Goal: Check status: Check status

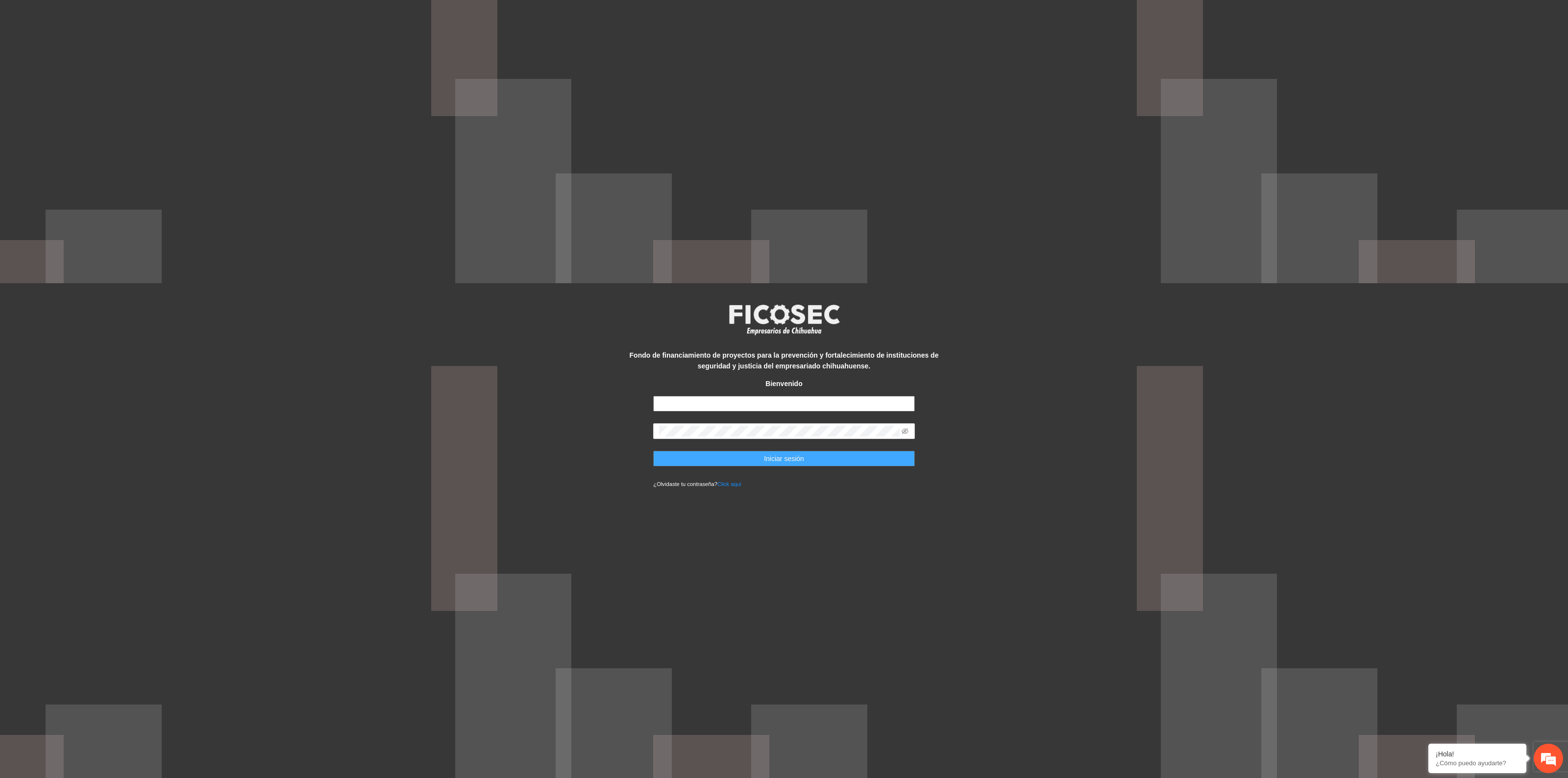
type input "**********"
click at [783, 461] on span "Iniciar sesión" at bounding box center [784, 458] width 40 height 11
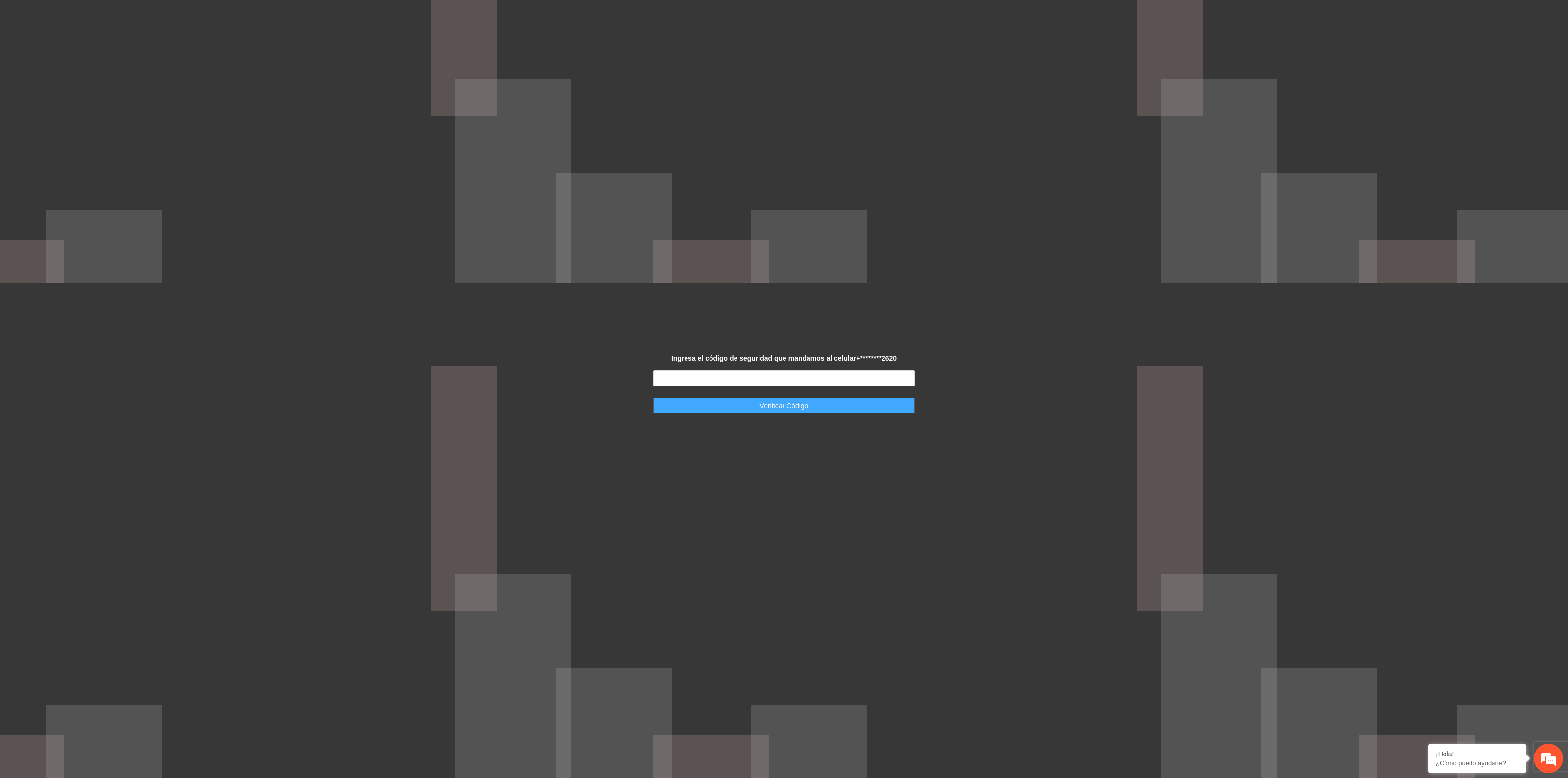
click at [752, 406] on button "Verificar Código" at bounding box center [784, 406] width 261 height 16
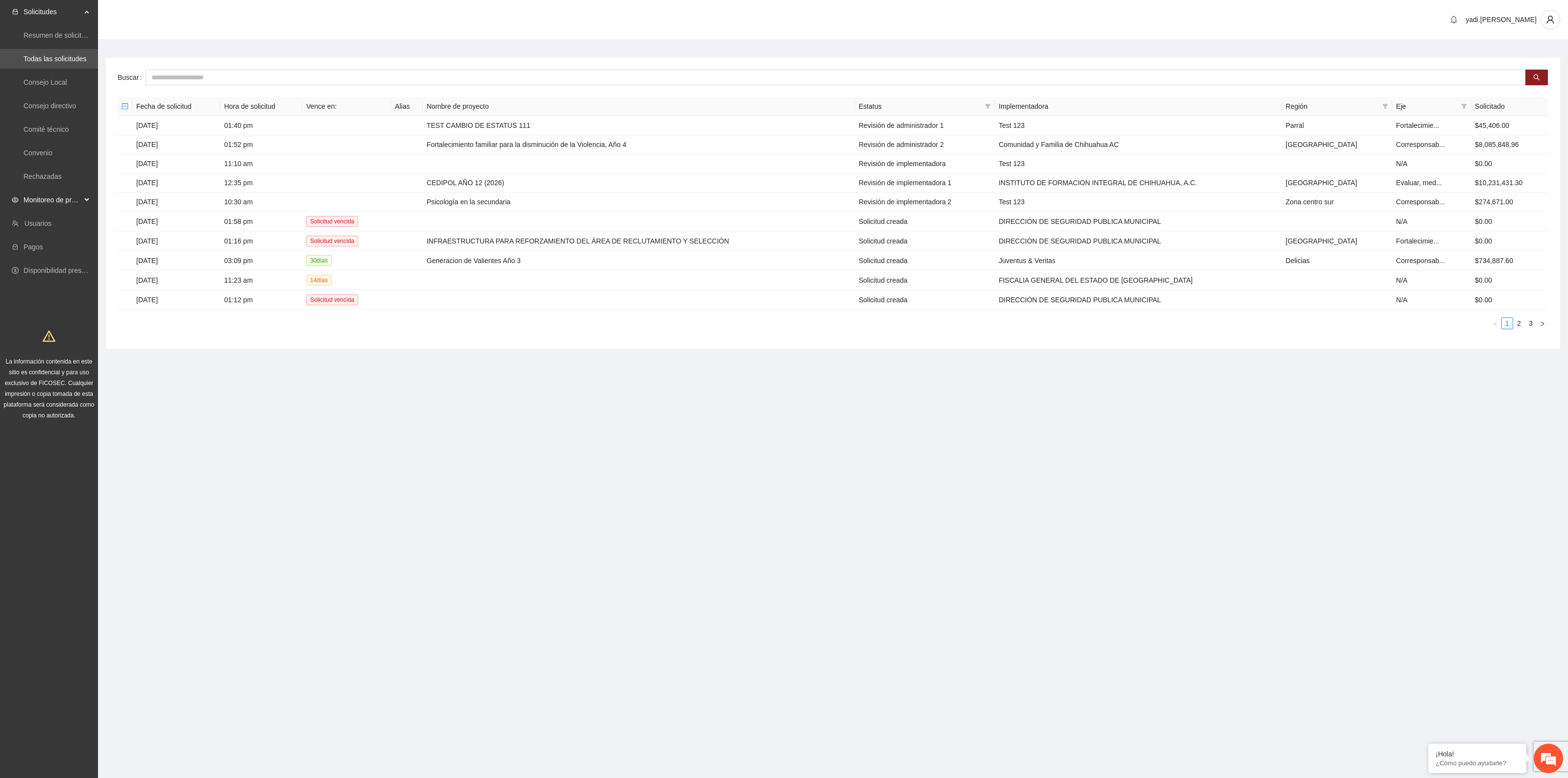
click at [42, 197] on span "Monitoreo de proyectos" at bounding box center [52, 200] width 58 height 20
click at [42, 272] on link "Activos" at bounding box center [35, 271] width 22 height 8
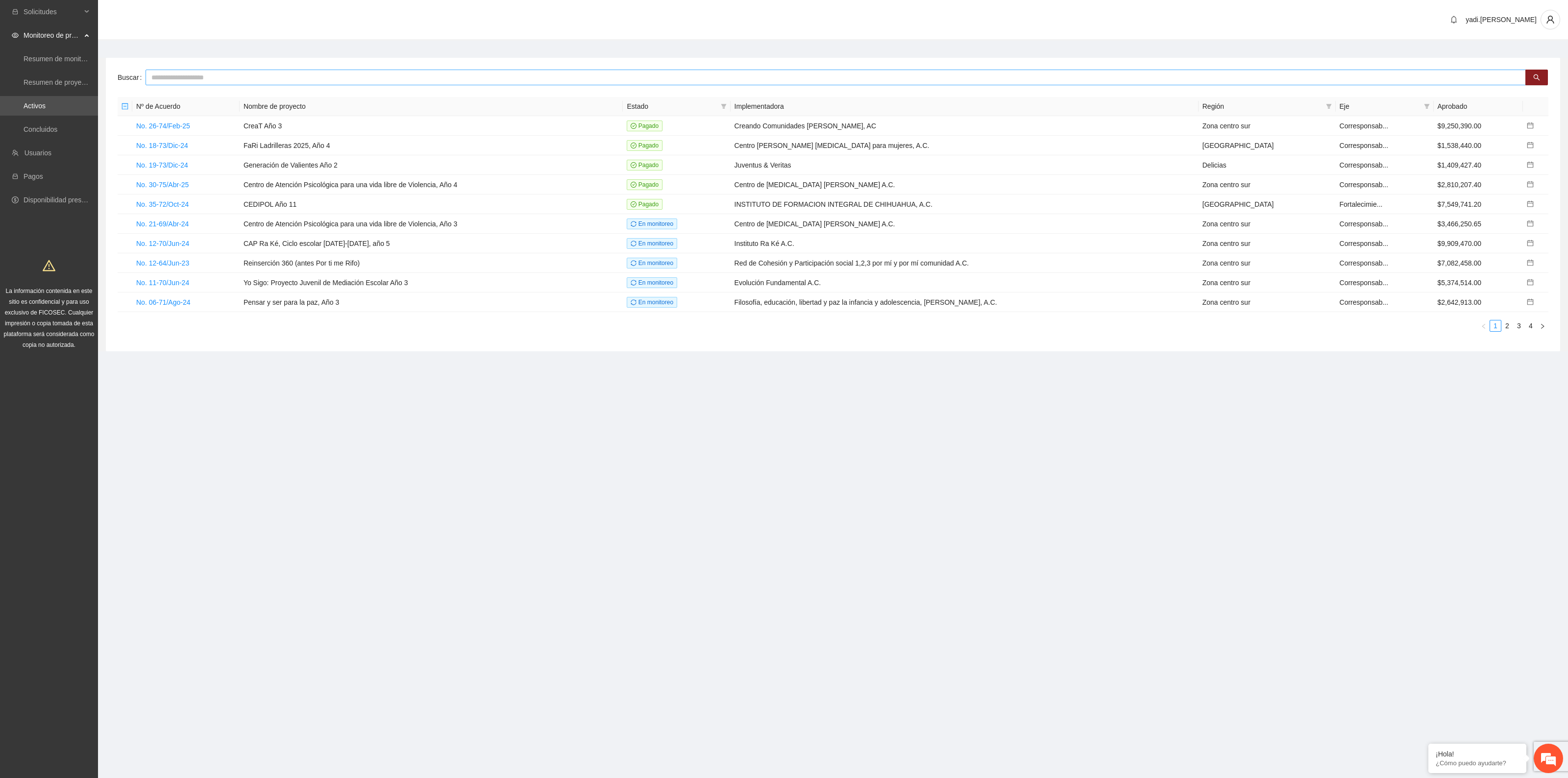
click at [257, 80] on input "text" at bounding box center [835, 77] width 1380 height 16
type input "*****"
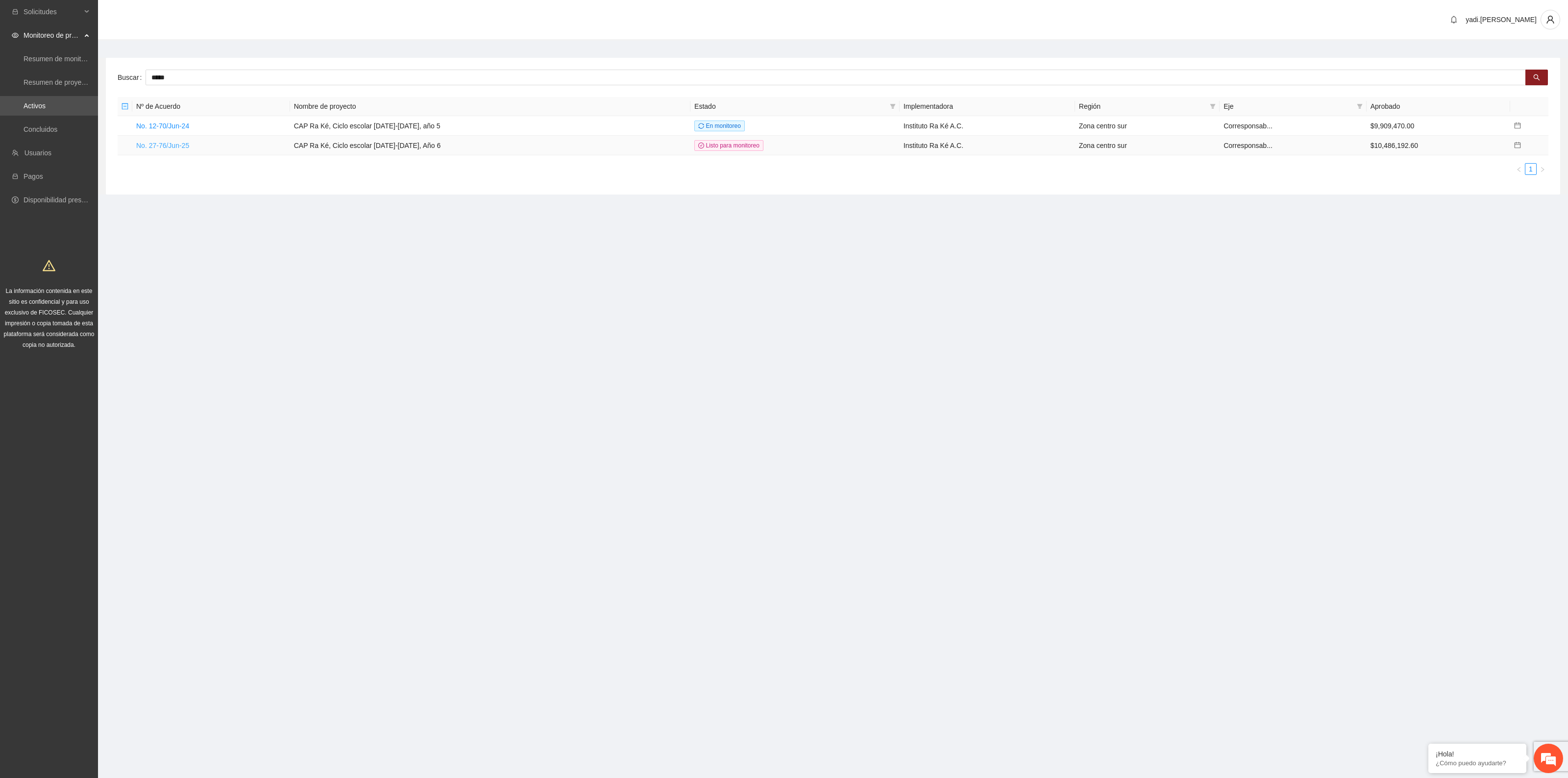
click at [170, 145] on link "No. 27-76/Jun-25" at bounding box center [163, 145] width 53 height 8
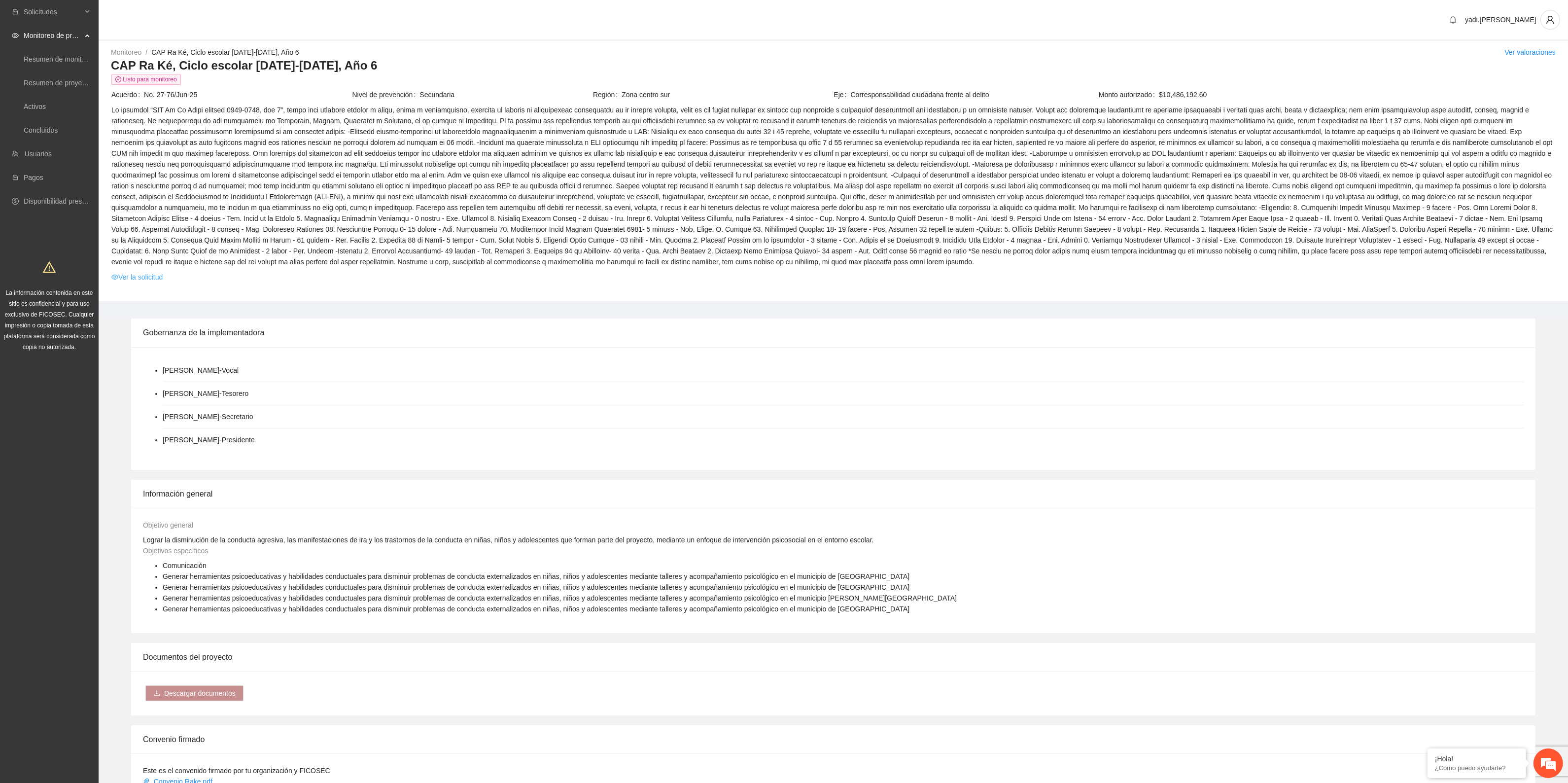
click at [141, 276] on link "Ver la solicitud" at bounding box center [137, 277] width 52 height 11
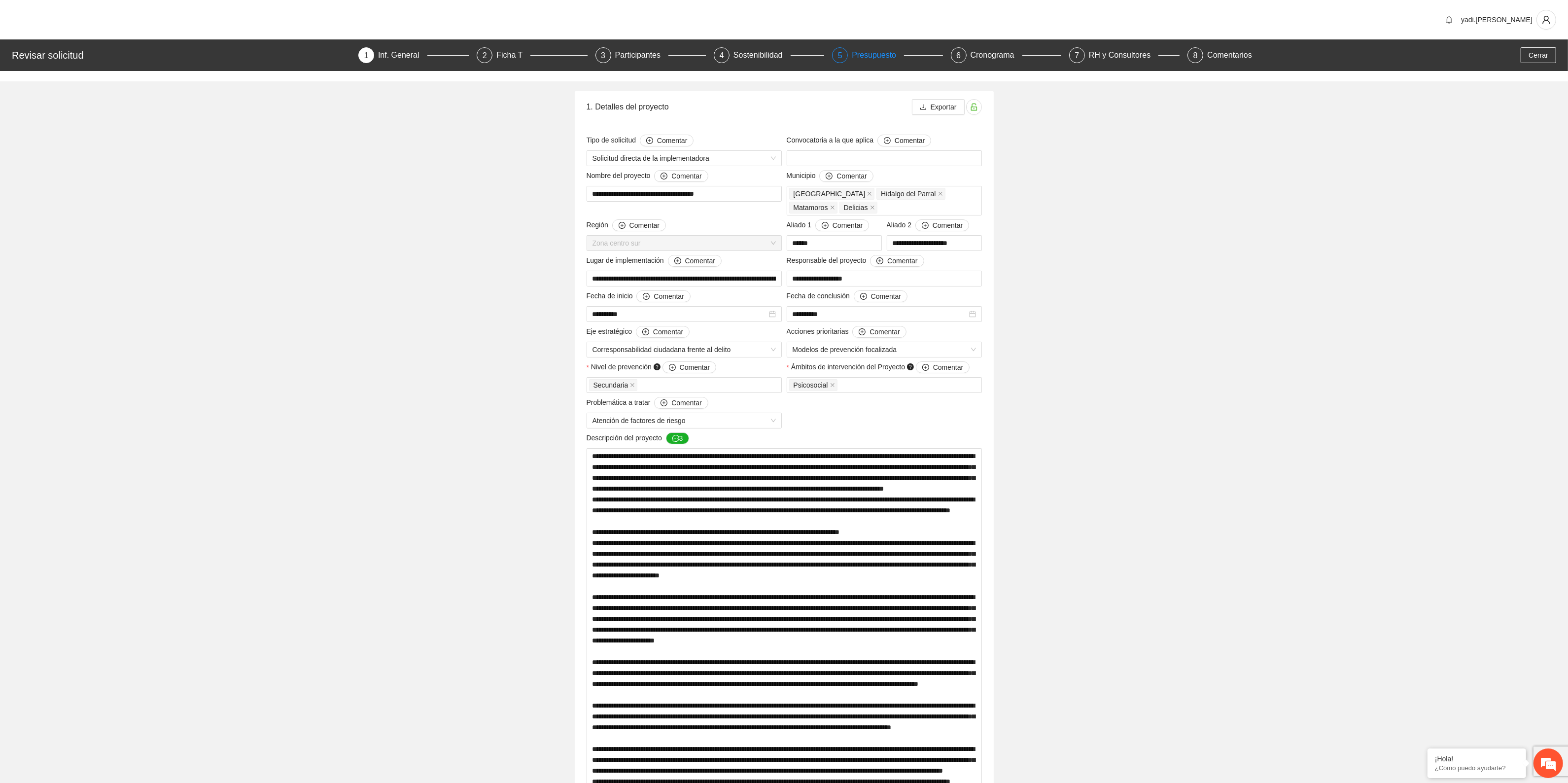
click at [875, 51] on div "Presupuesto" at bounding box center [878, 56] width 52 height 16
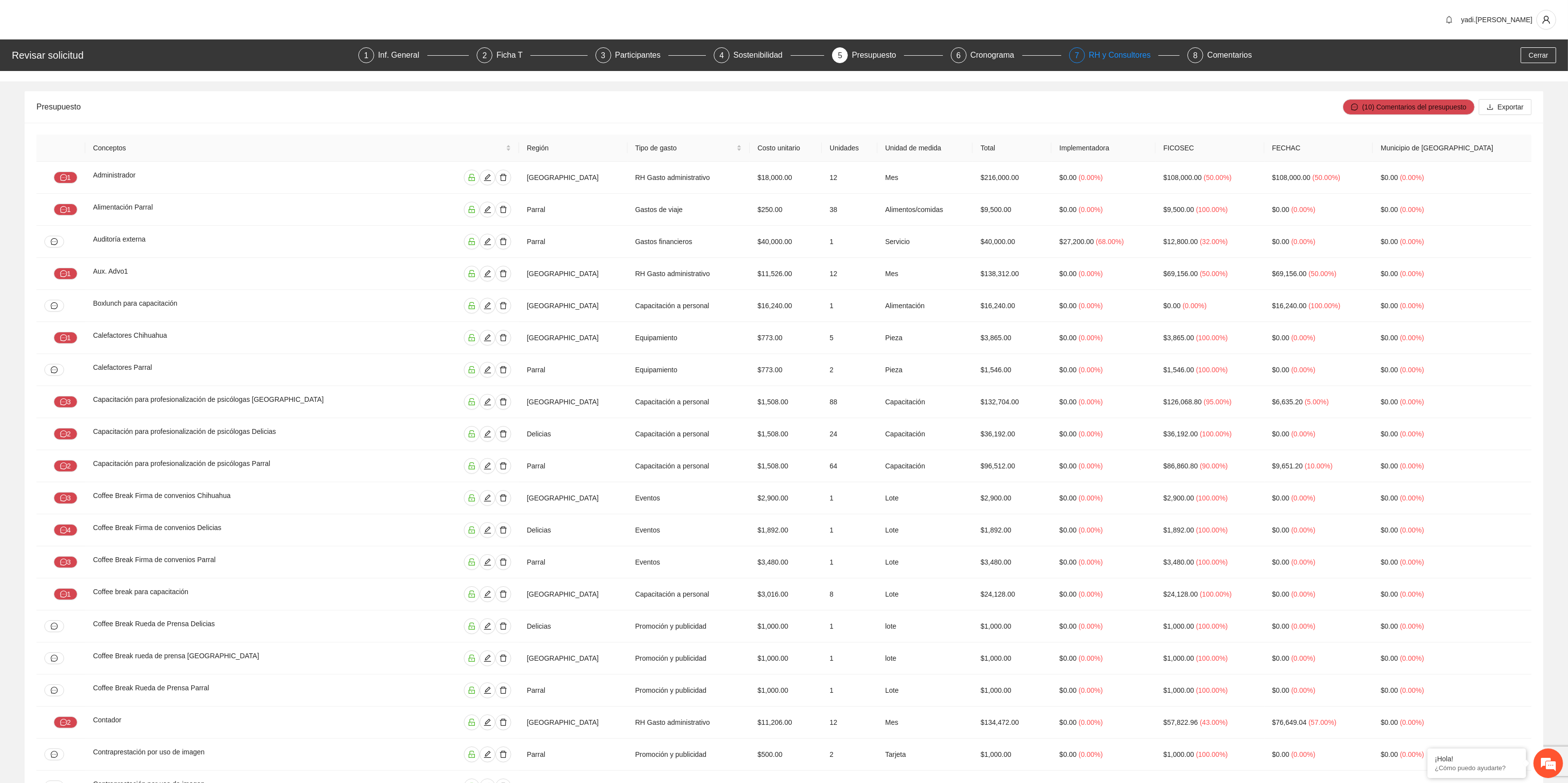
click at [1113, 54] on div "RH y Consultores" at bounding box center [1124, 56] width 70 height 16
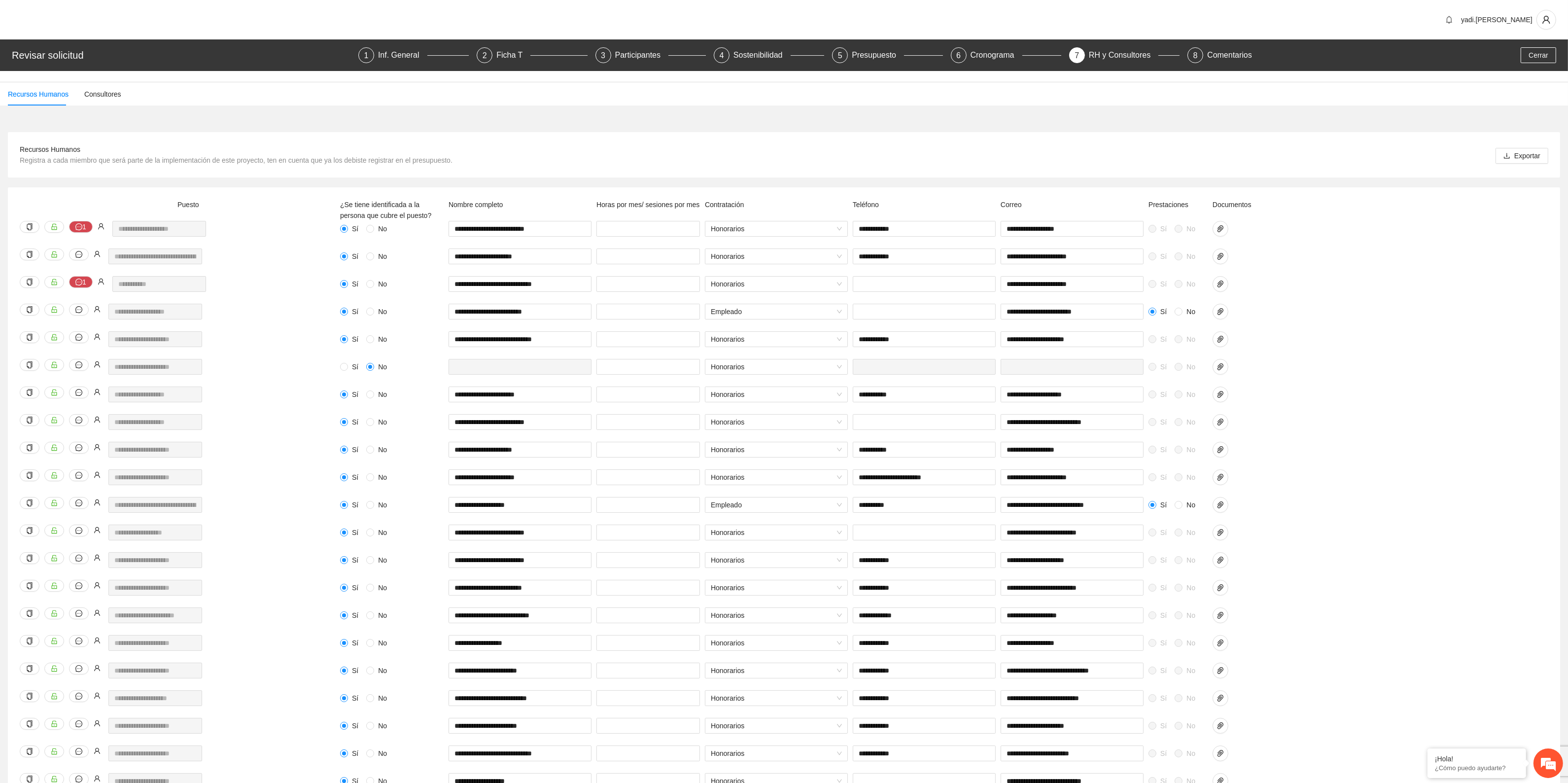
scroll to position [665, 0]
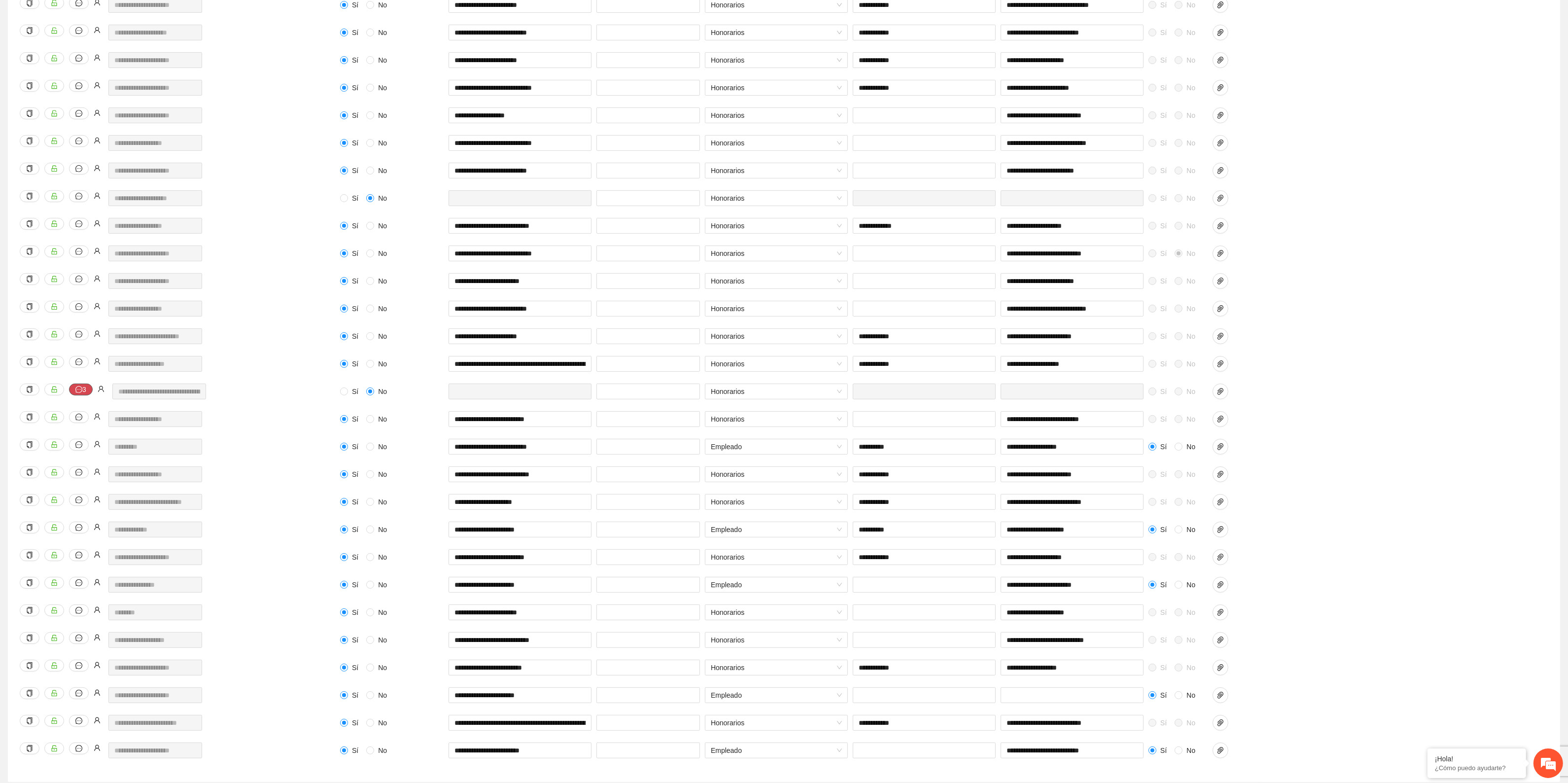
click at [84, 388] on button "3" at bounding box center [81, 389] width 24 height 12
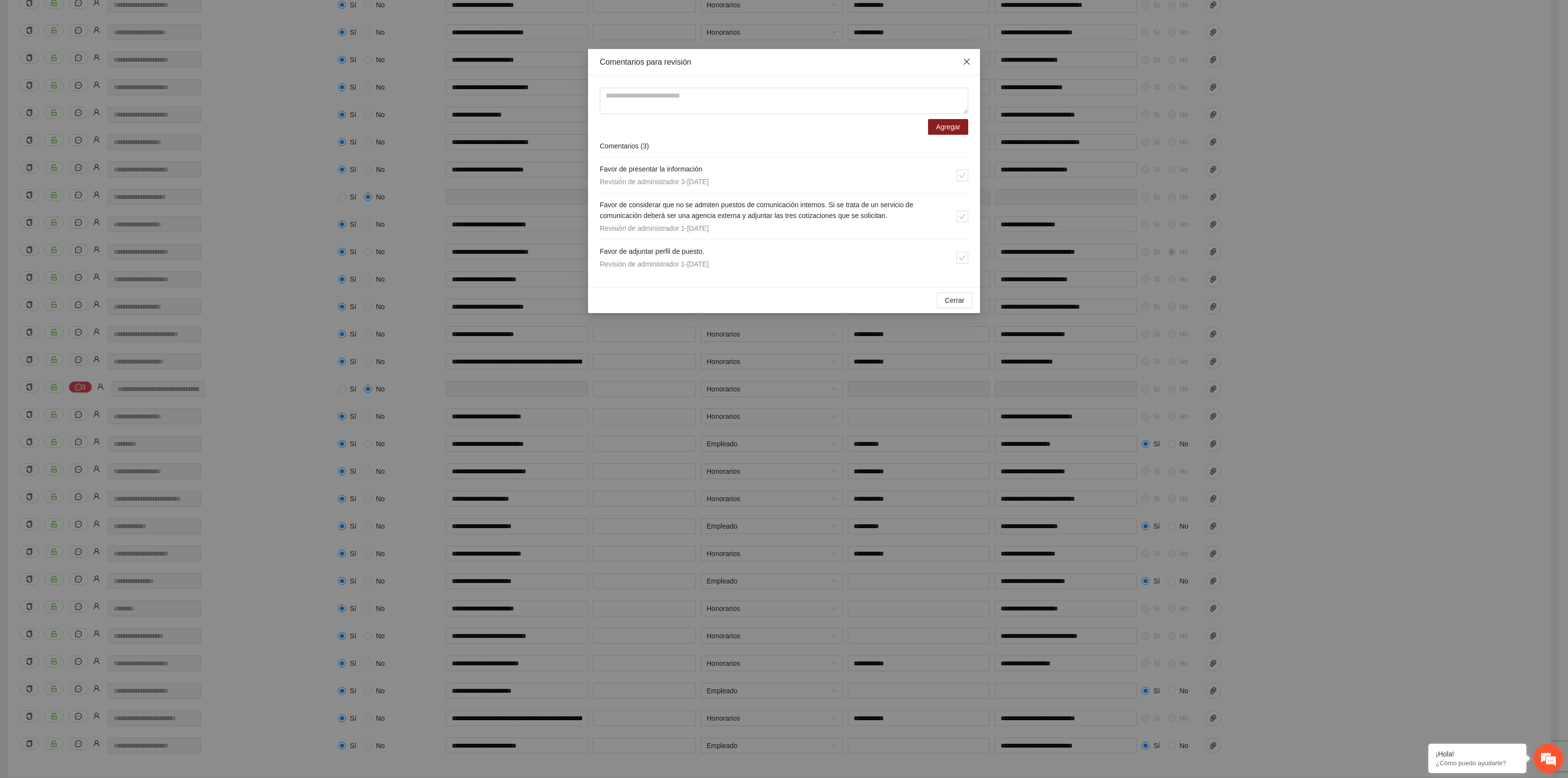
click at [966, 64] on icon "close" at bounding box center [966, 62] width 6 height 6
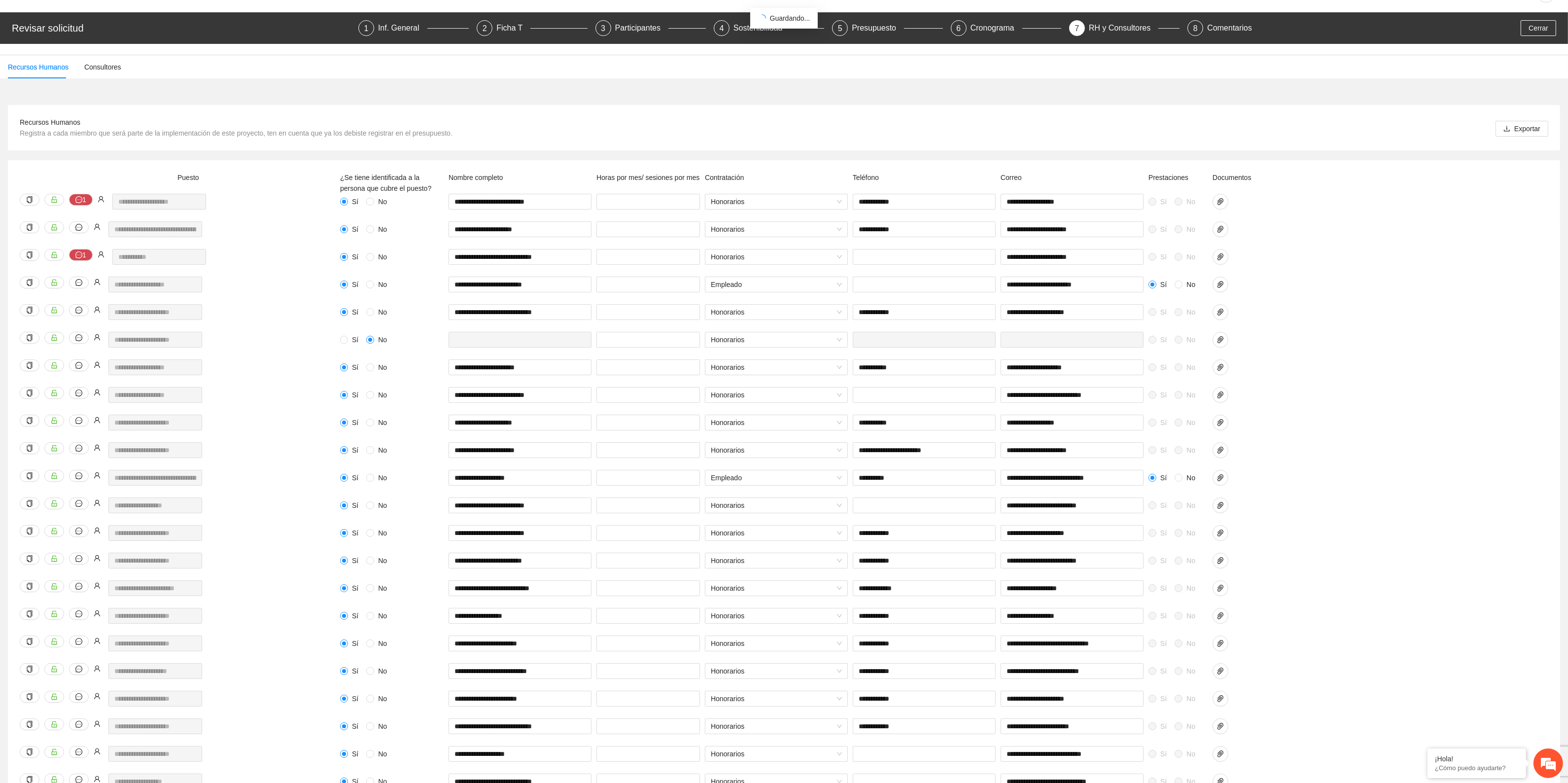
scroll to position [0, 0]
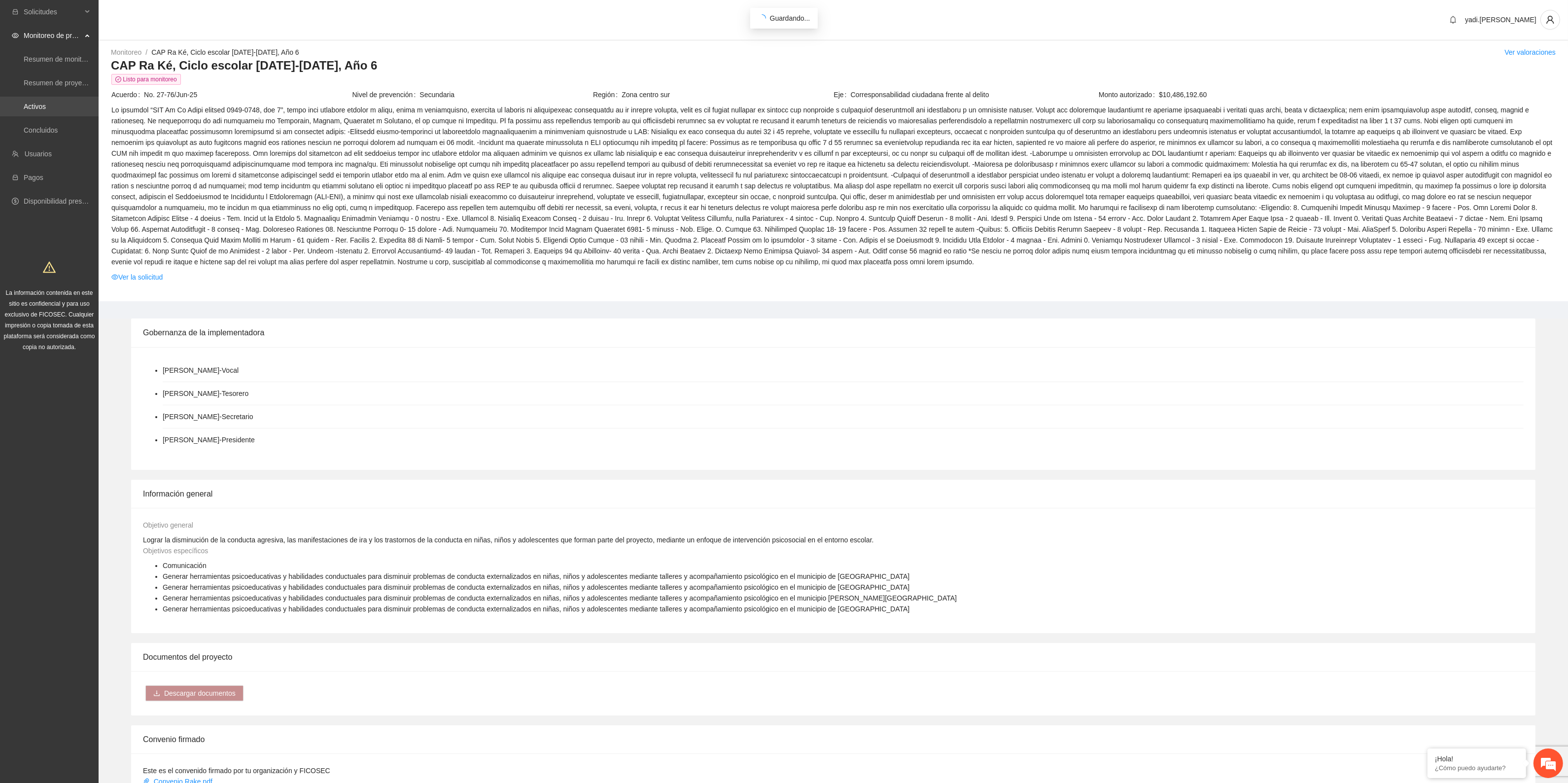
click at [46, 105] on link "Activos" at bounding box center [35, 106] width 22 height 8
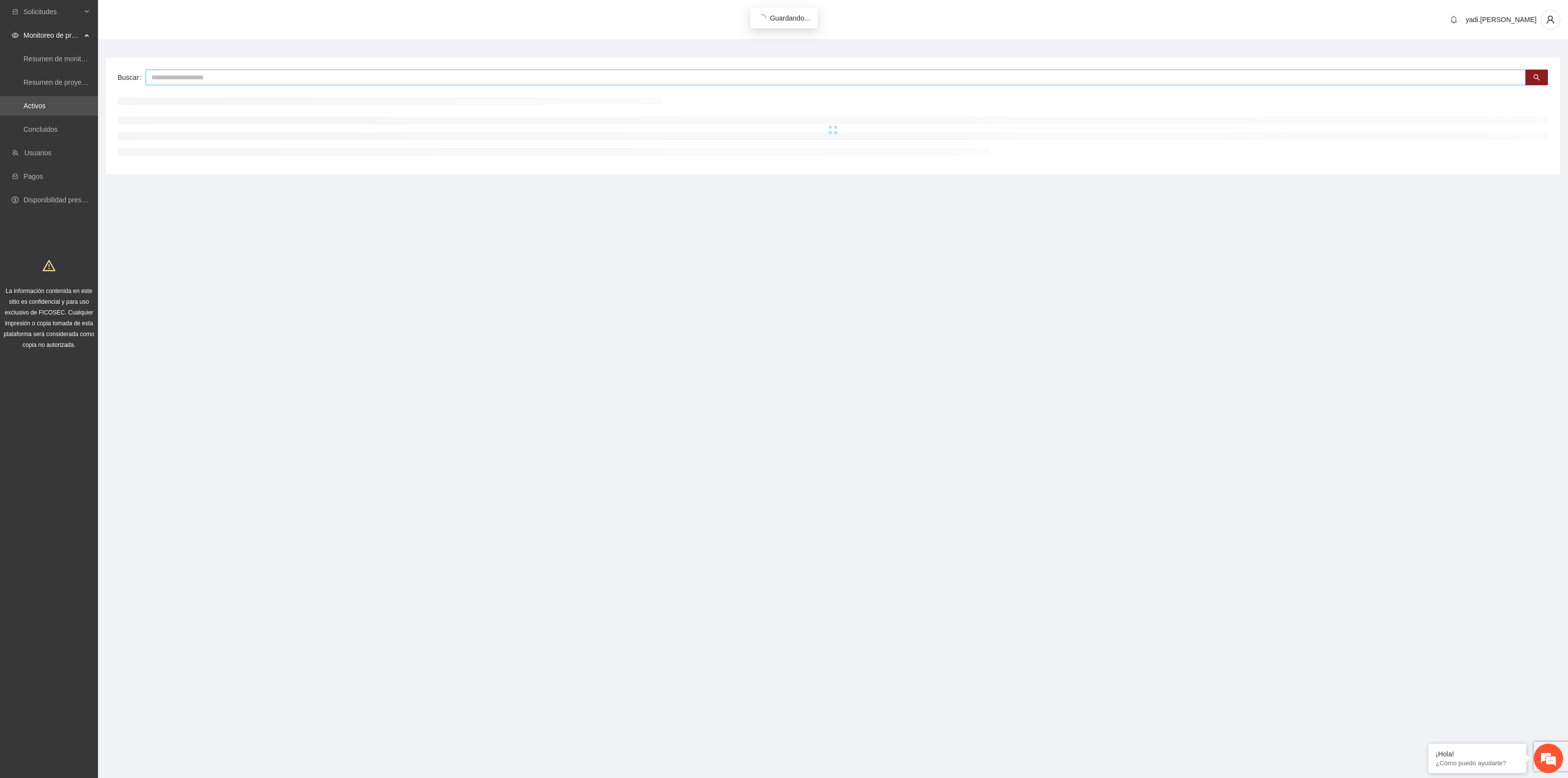
click at [189, 78] on input "text" at bounding box center [835, 77] width 1380 height 16
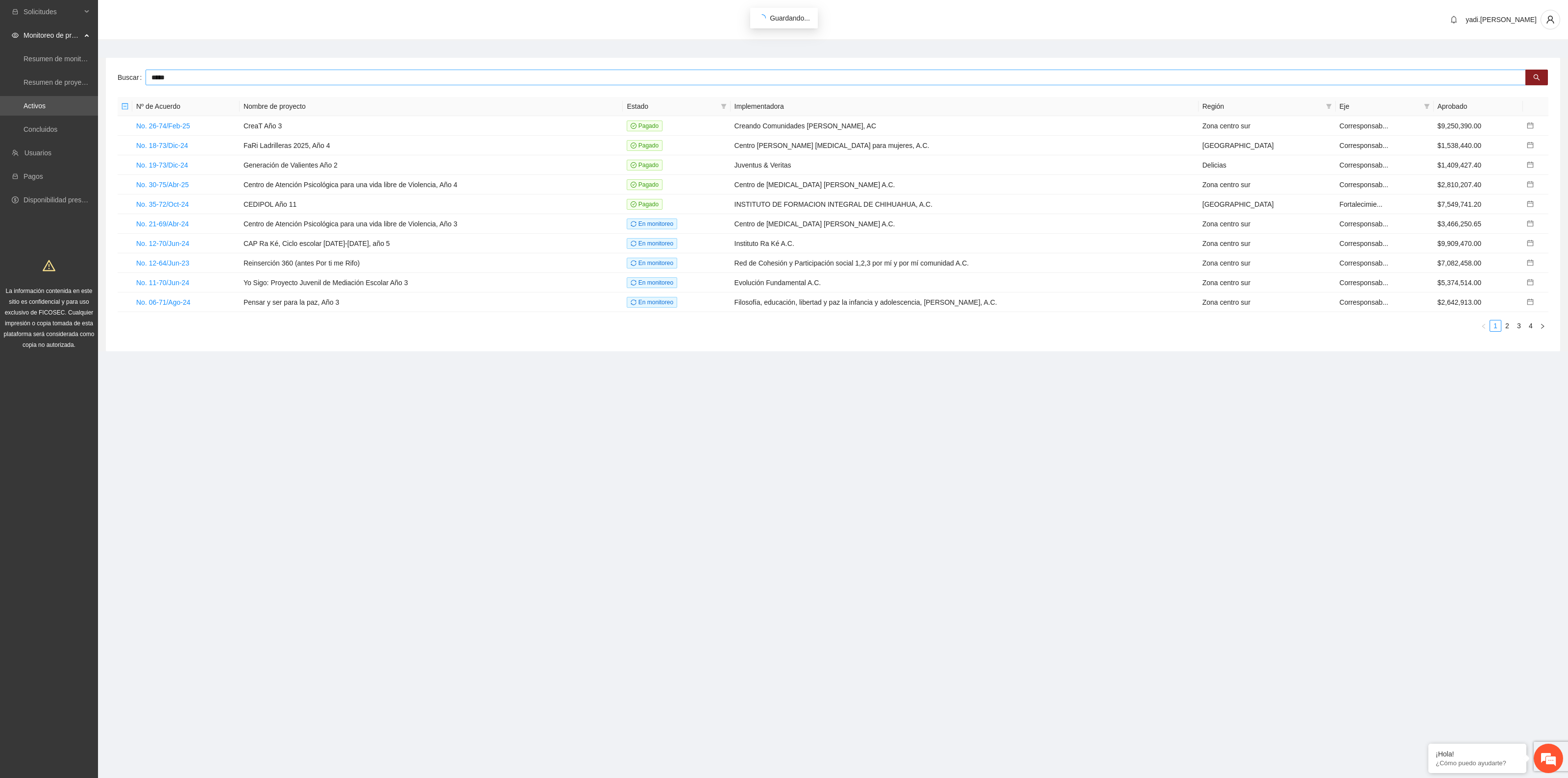
type input "*****"
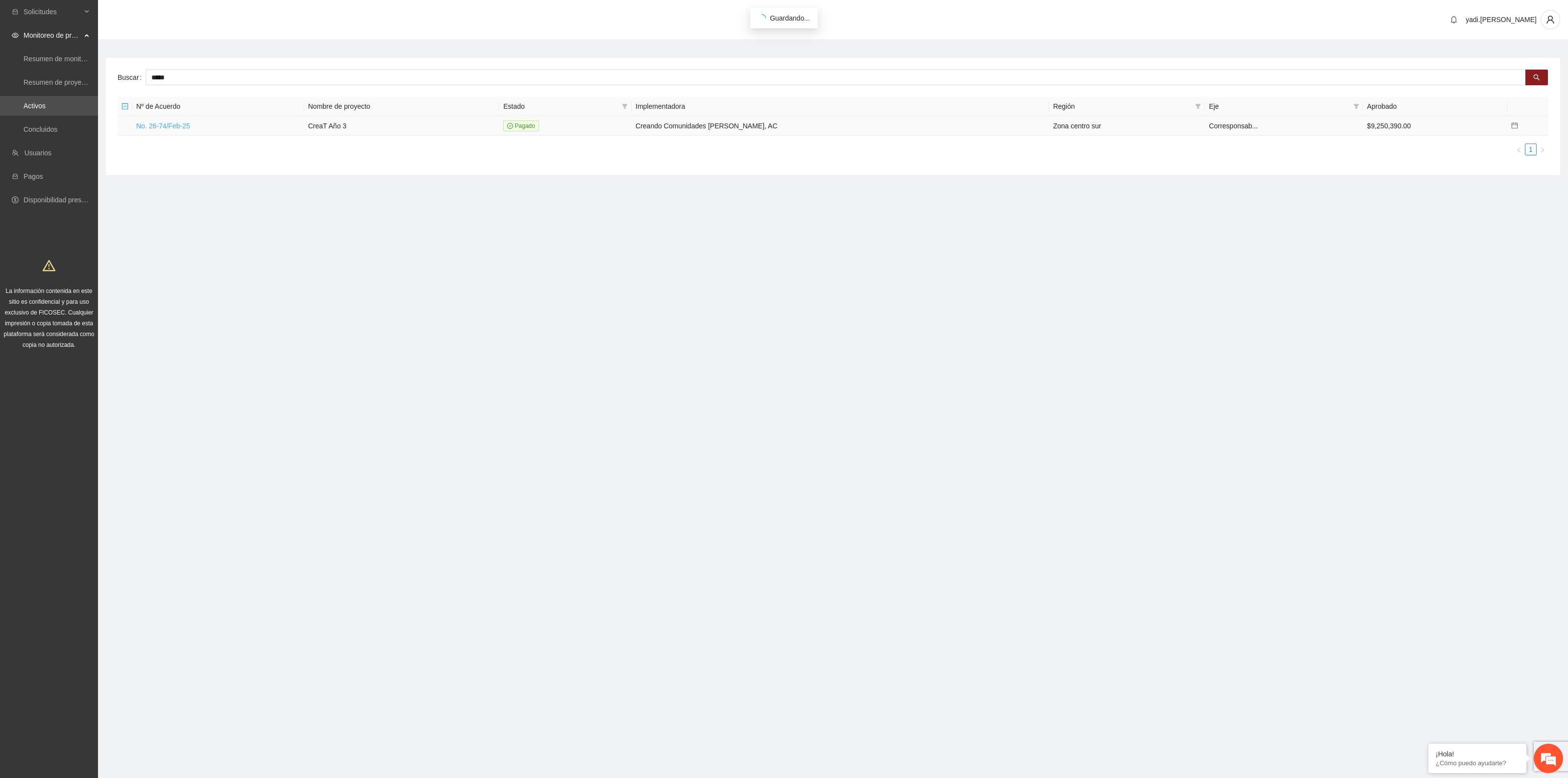
click at [180, 127] on link "No. 26-74/Feb-25" at bounding box center [163, 126] width 54 height 8
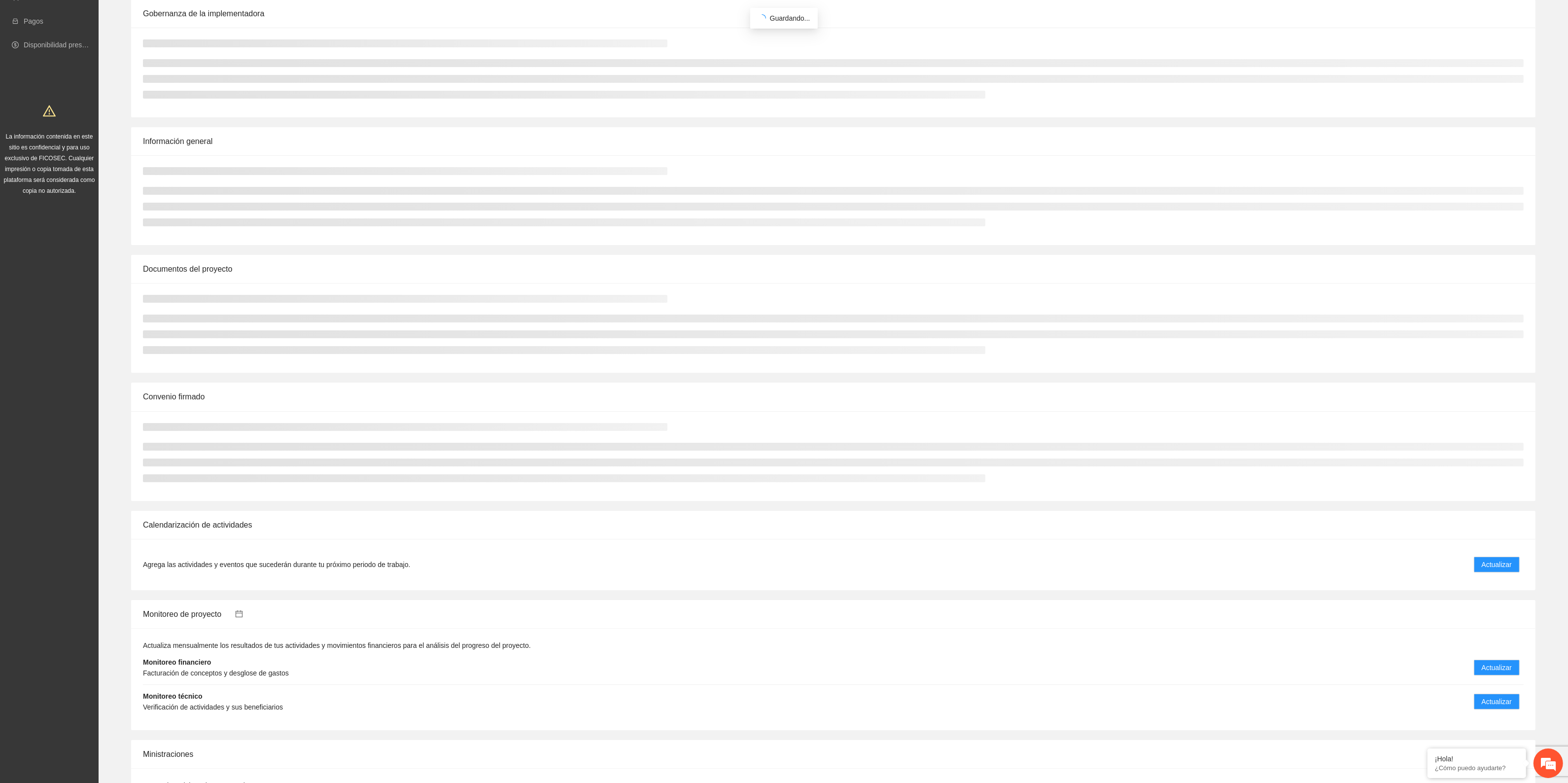
scroll to position [308, 0]
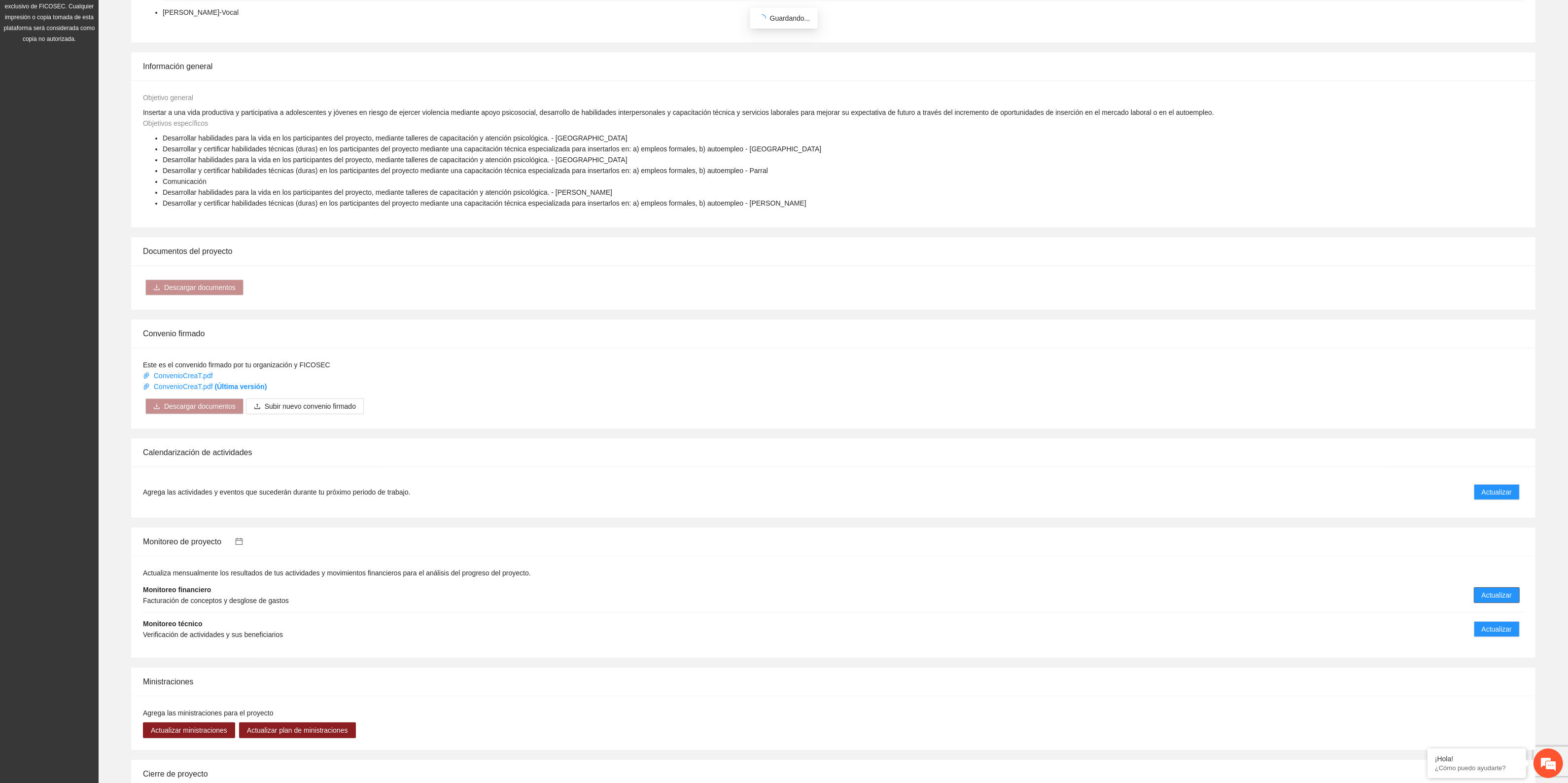
click at [1500, 588] on button "Actualizar" at bounding box center [1497, 595] width 46 height 16
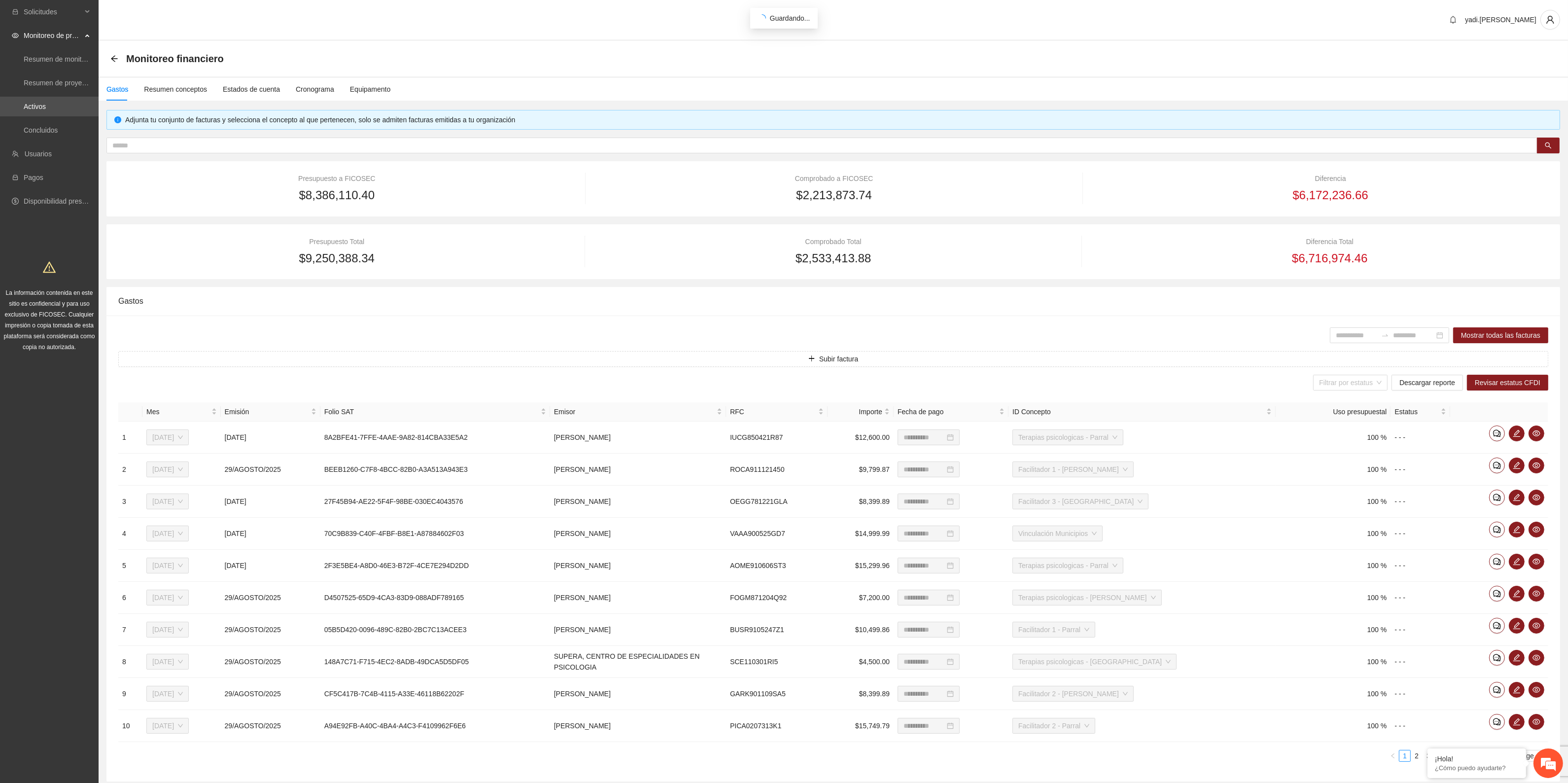
click at [119, 63] on div "Monitoreo financiero" at bounding box center [170, 59] width 119 height 16
click at [115, 56] on icon "arrow-left" at bounding box center [114, 59] width 8 height 8
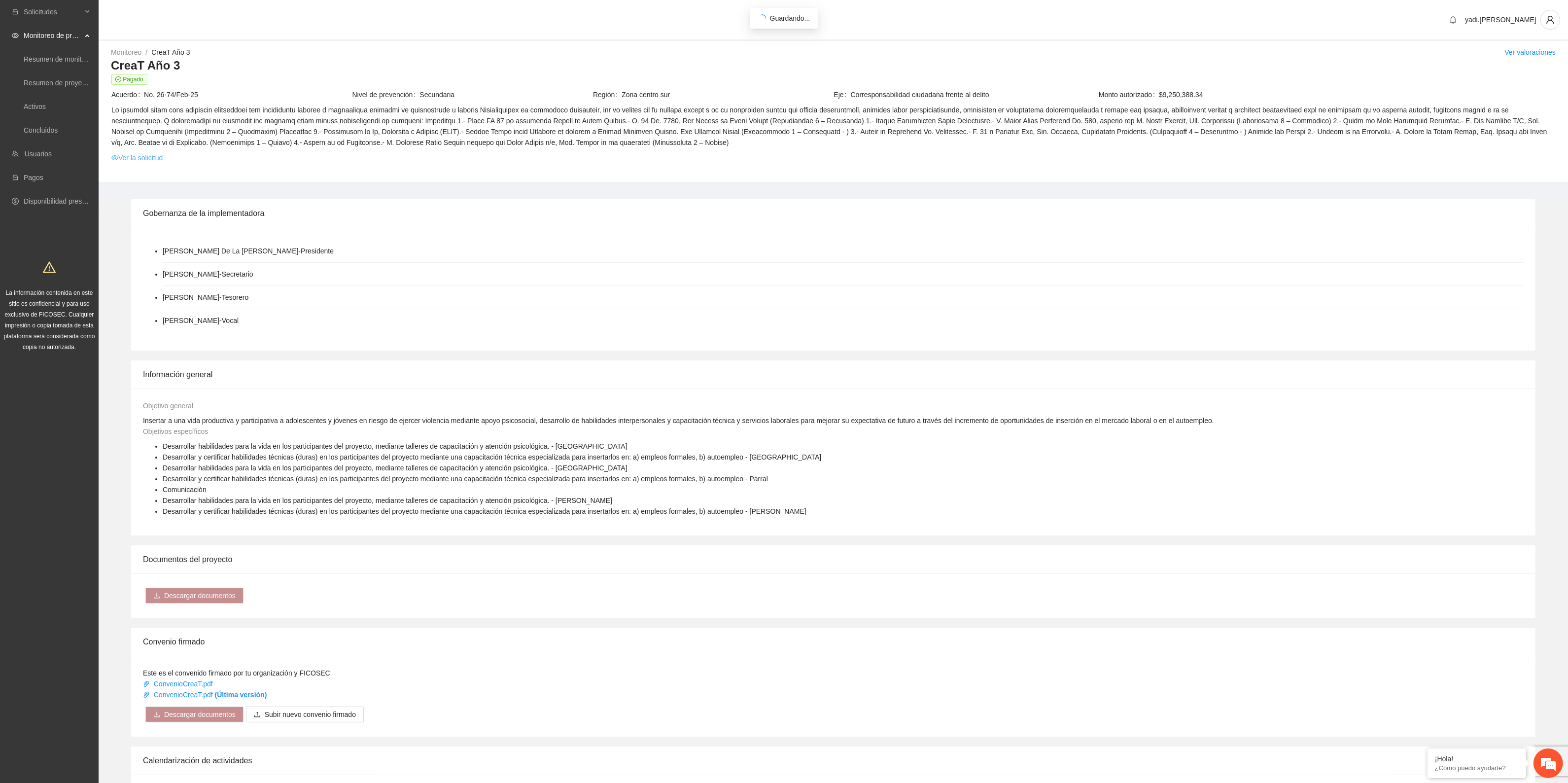
click at [163, 156] on link "Ver la solicitud" at bounding box center [137, 158] width 52 height 11
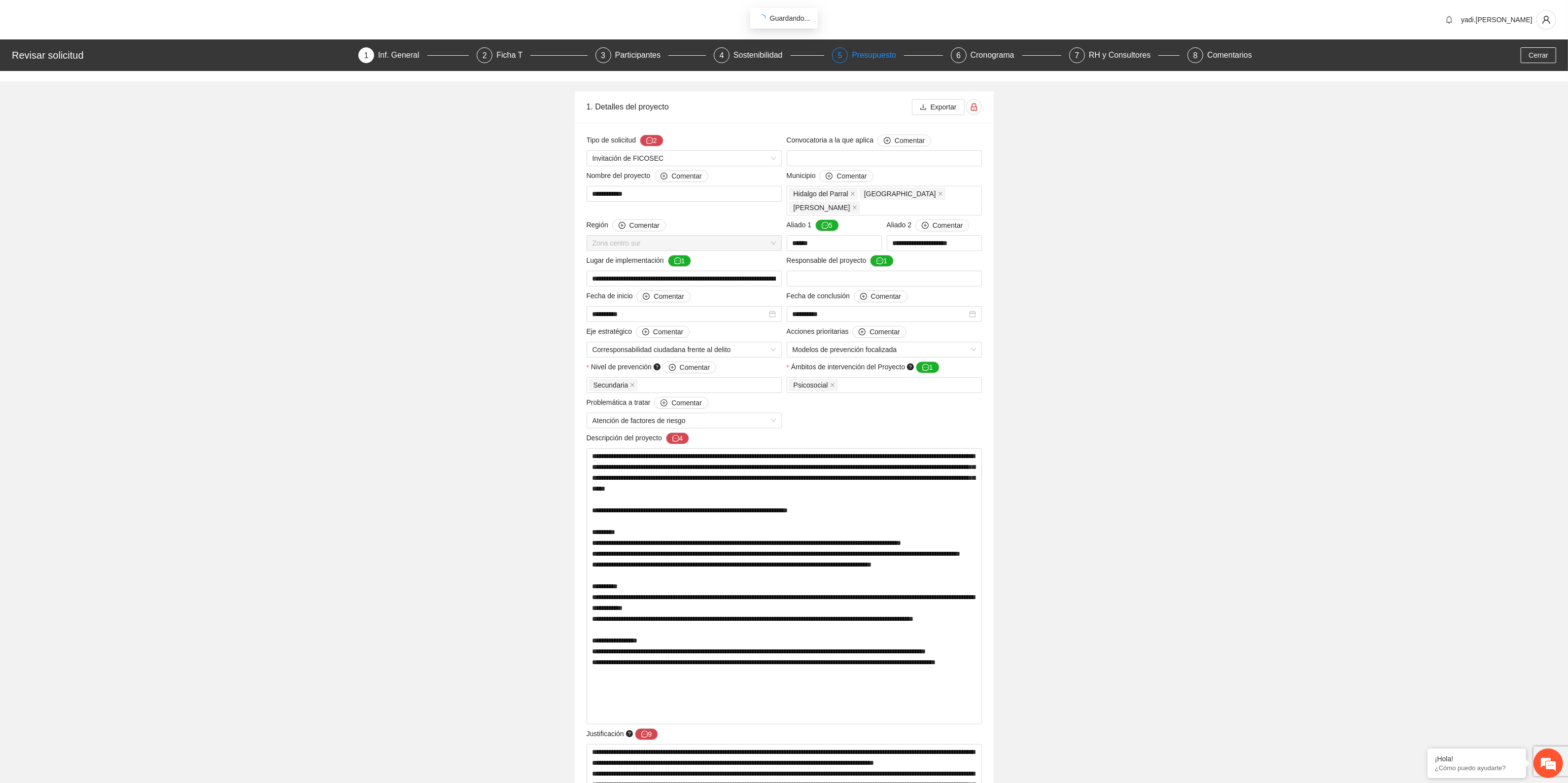
click at [856, 52] on div "Presupuesto" at bounding box center [878, 56] width 52 height 16
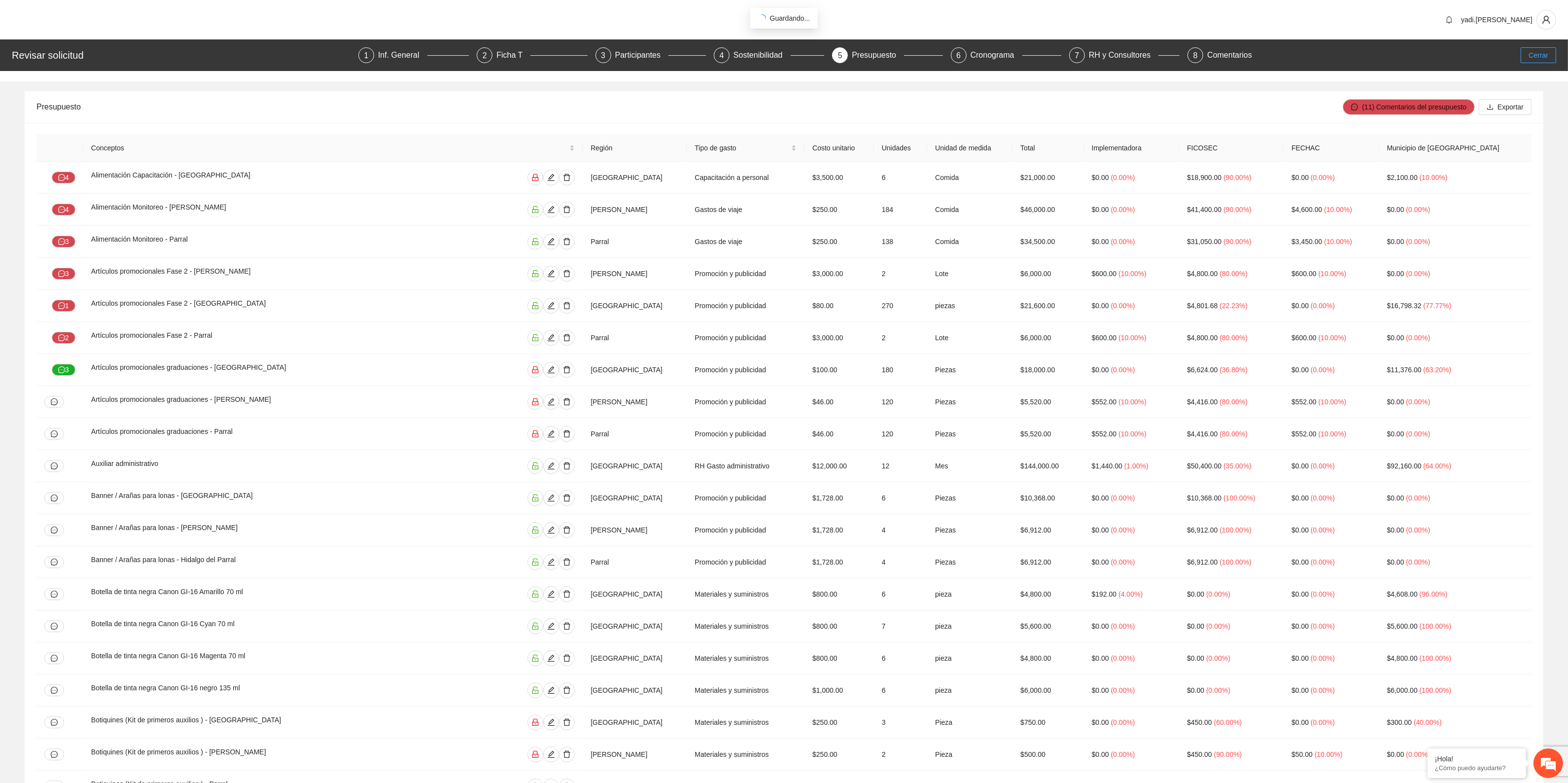
click at [1544, 52] on span "Cerrar" at bounding box center [1538, 56] width 20 height 11
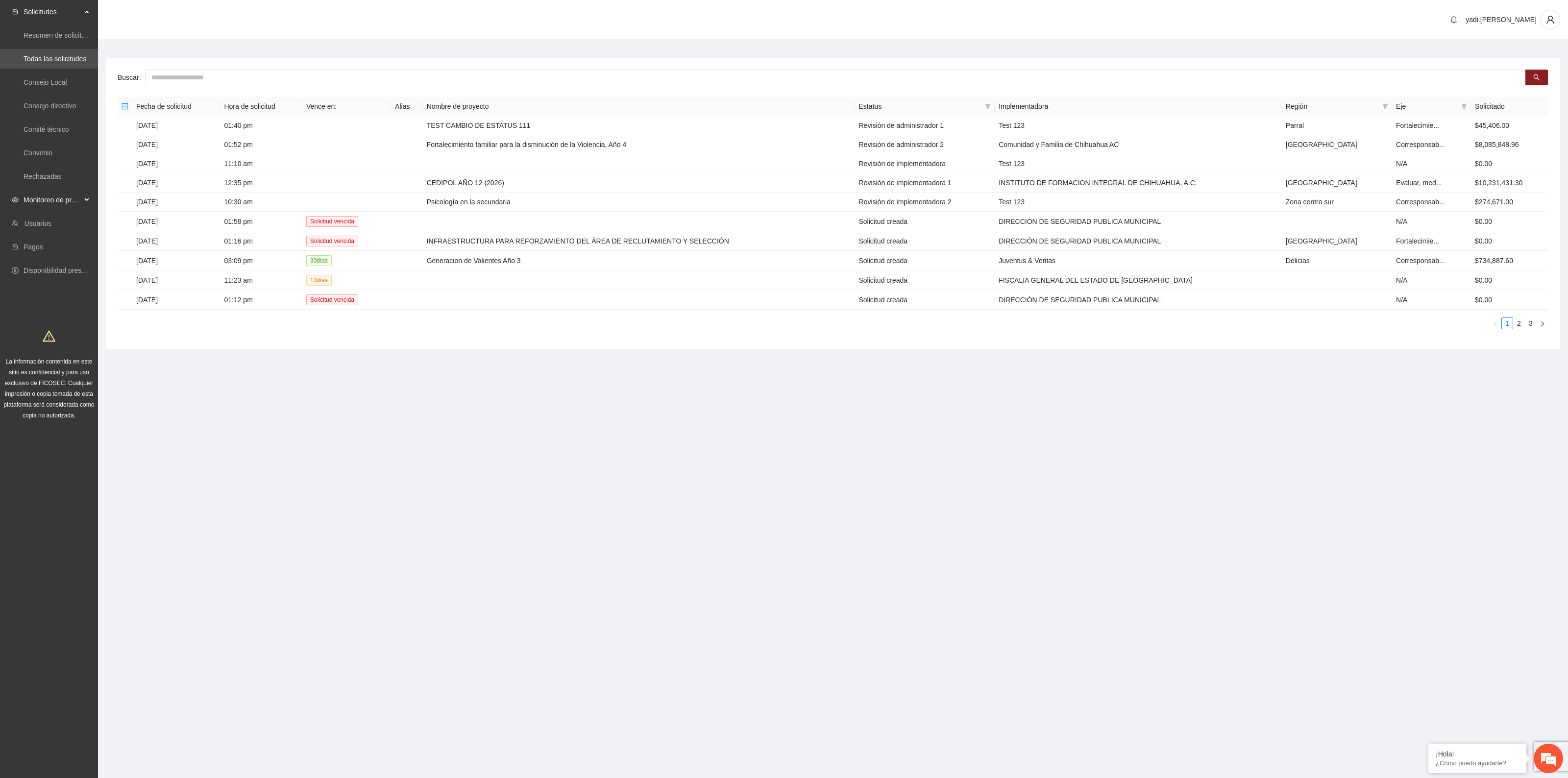
click at [47, 196] on span "Monitoreo de proyectos" at bounding box center [52, 200] width 58 height 20
click at [37, 271] on link "Activos" at bounding box center [35, 271] width 22 height 8
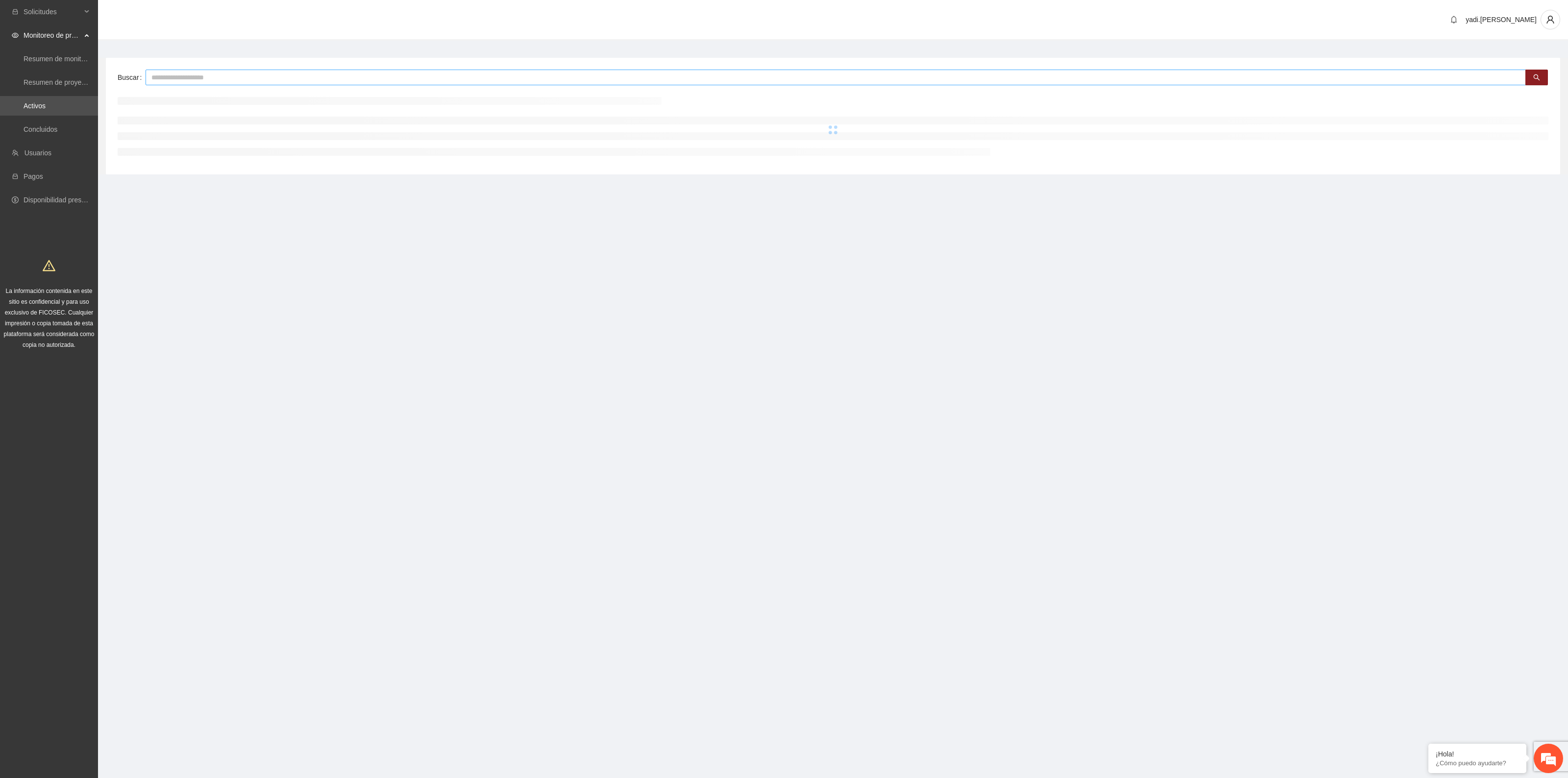
click at [271, 79] on input "text" at bounding box center [835, 77] width 1380 height 16
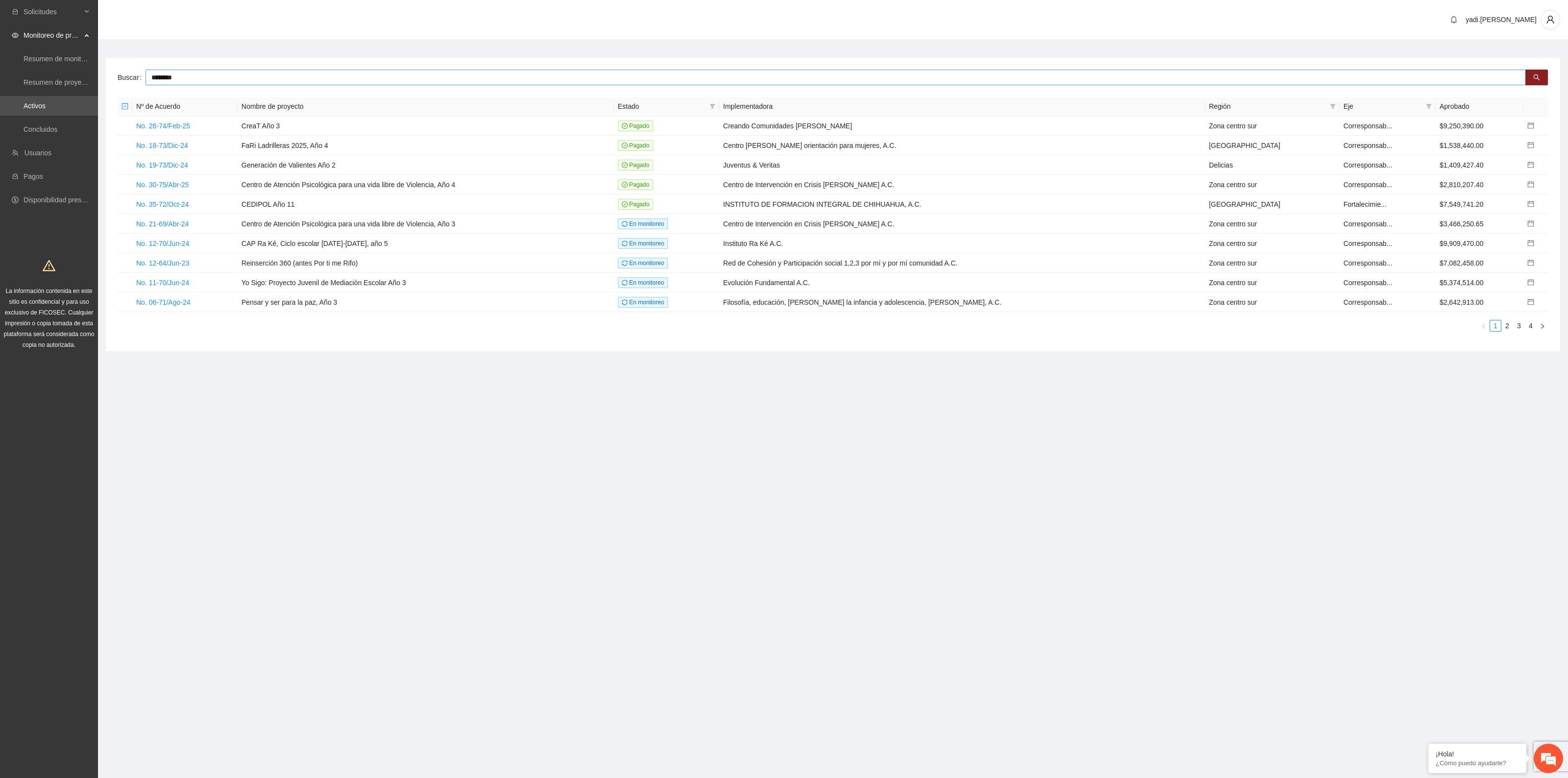
type input "********"
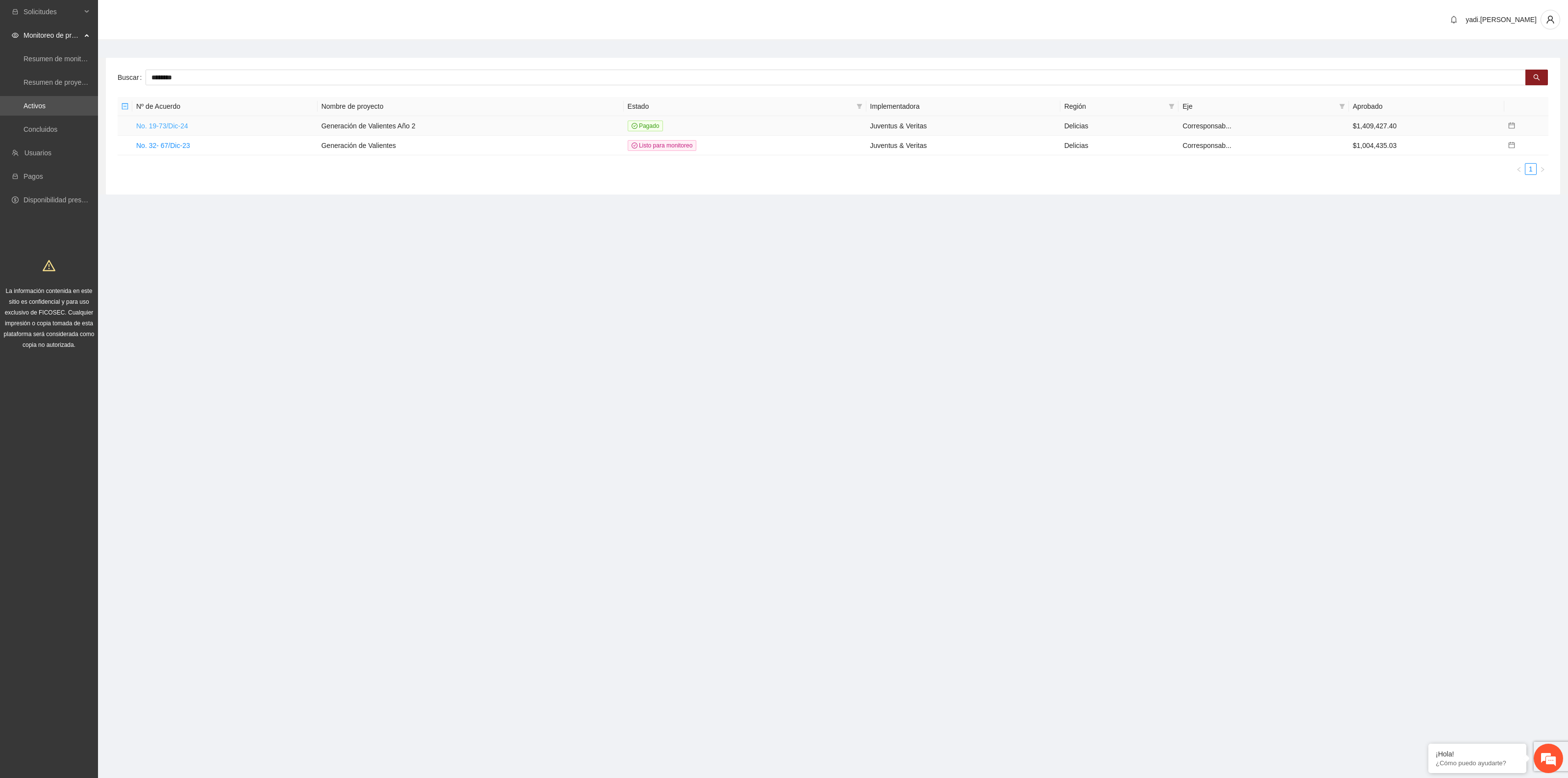
click at [167, 122] on link "No. 19-73/Dic-24" at bounding box center [163, 126] width 52 height 8
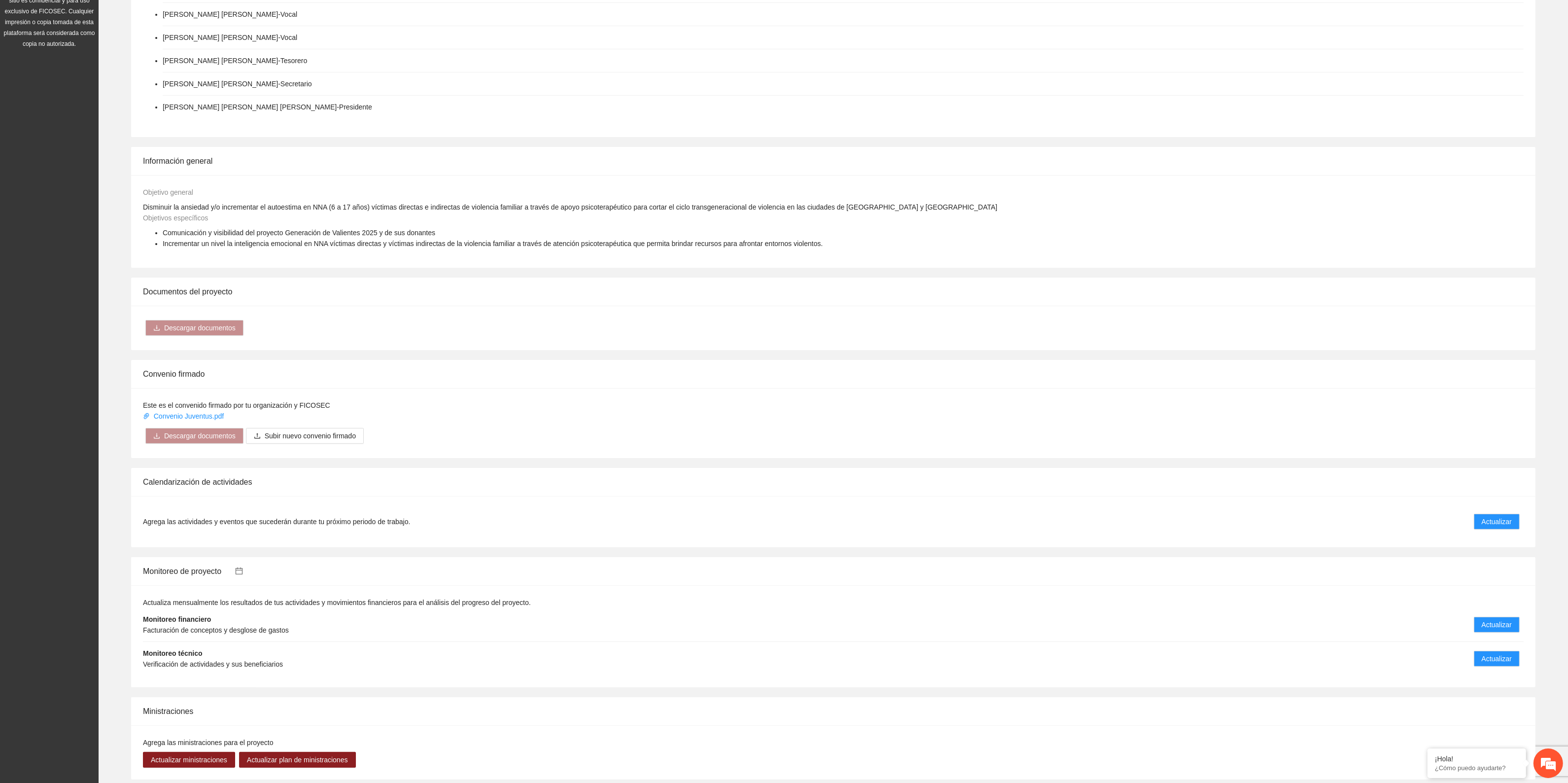
scroll to position [308, 0]
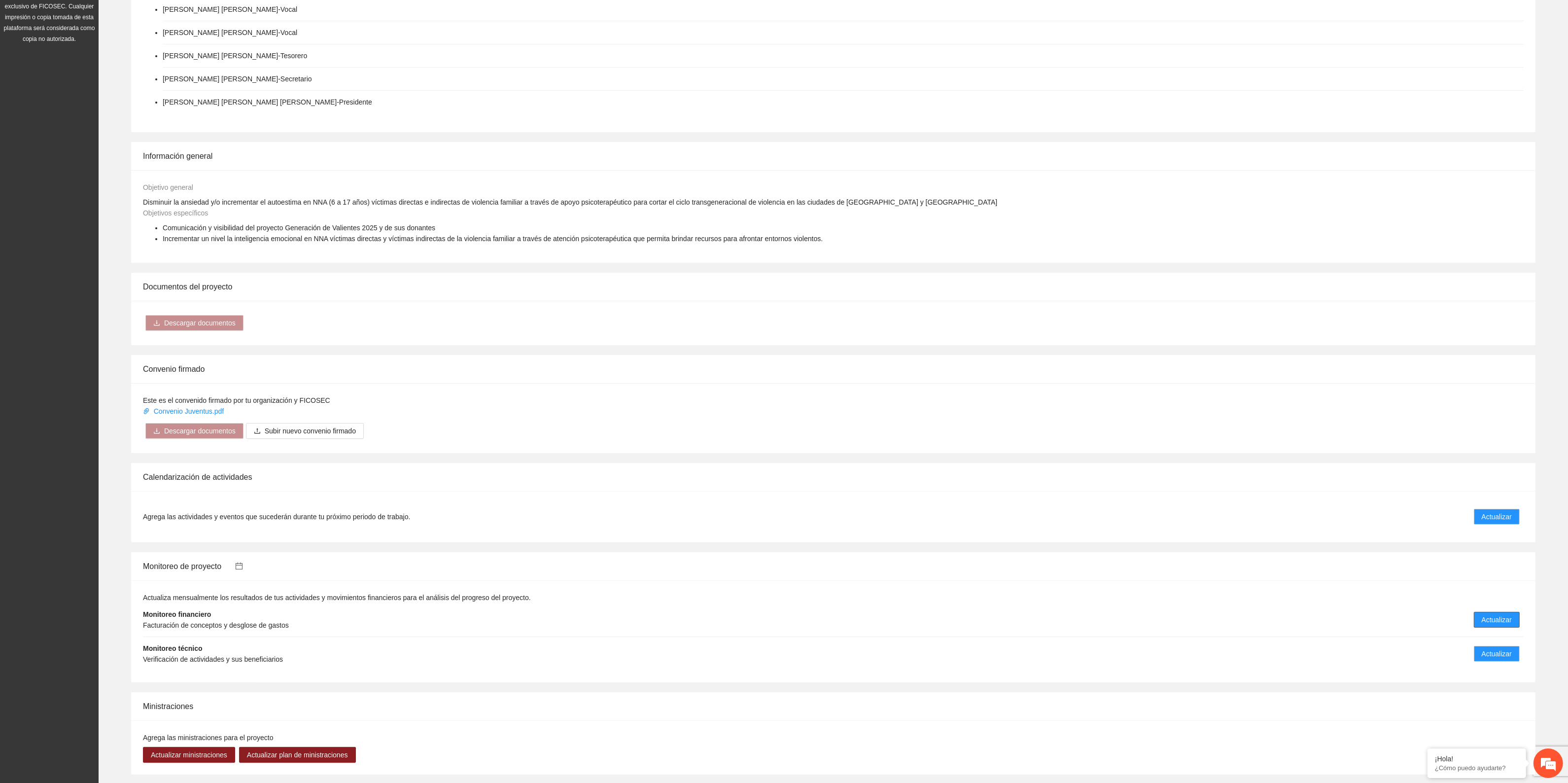
click at [1509, 625] on span "Actualizar" at bounding box center [1497, 620] width 30 height 11
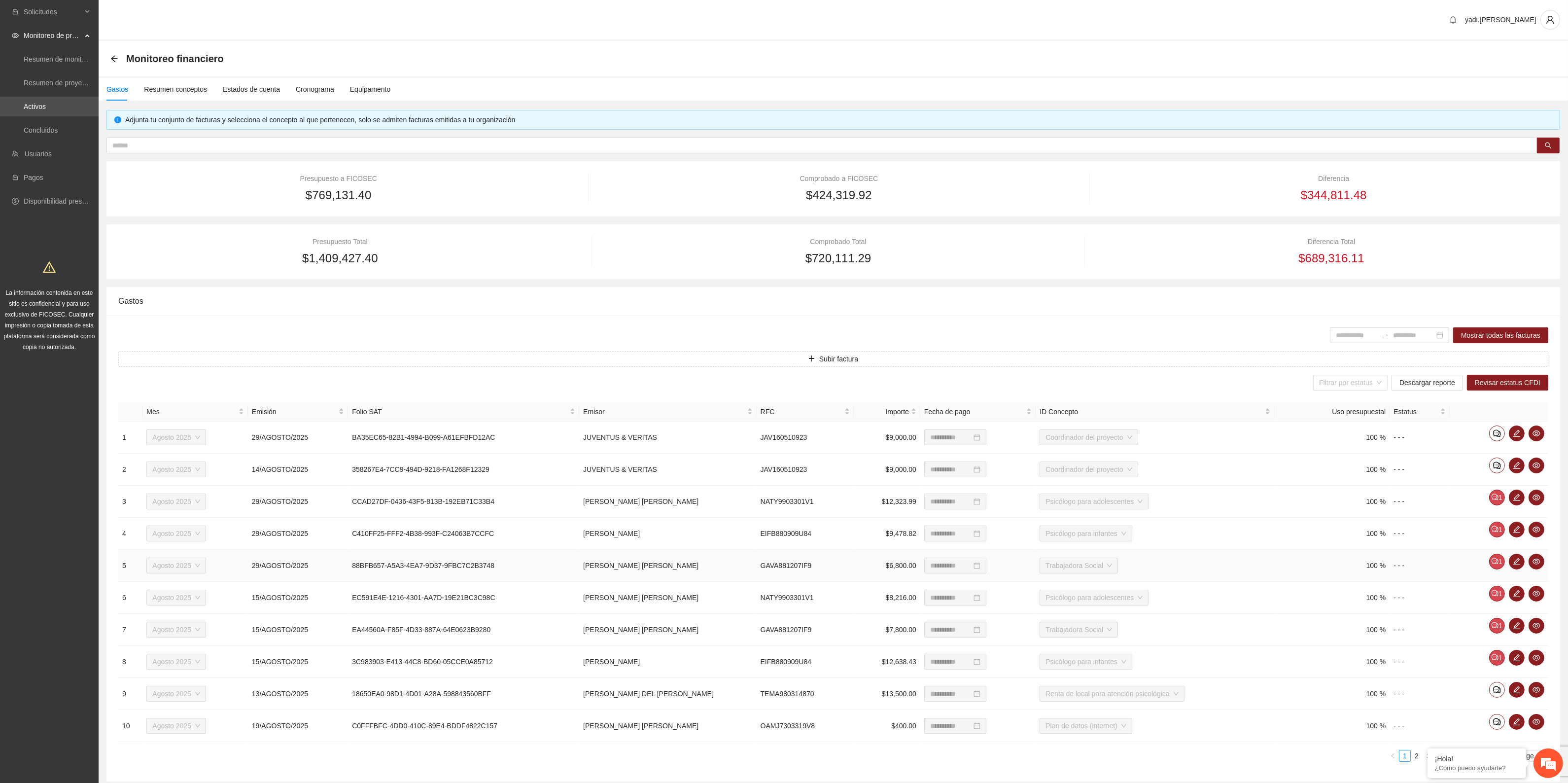
scroll to position [35, 0]
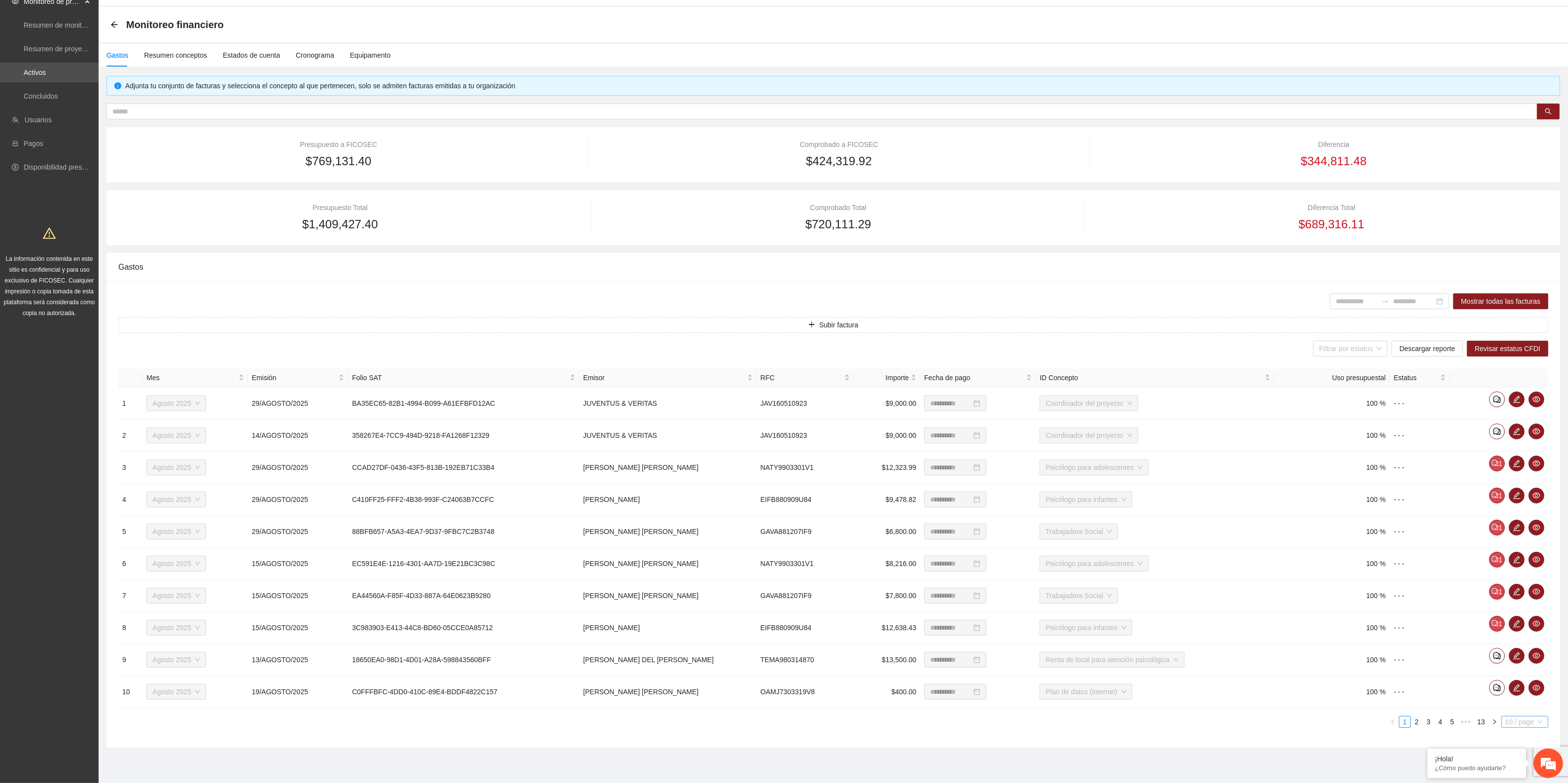
click at [1534, 723] on span "10 / page" at bounding box center [1524, 722] width 39 height 11
click at [1531, 708] on div "100 / page" at bounding box center [1525, 704] width 36 height 11
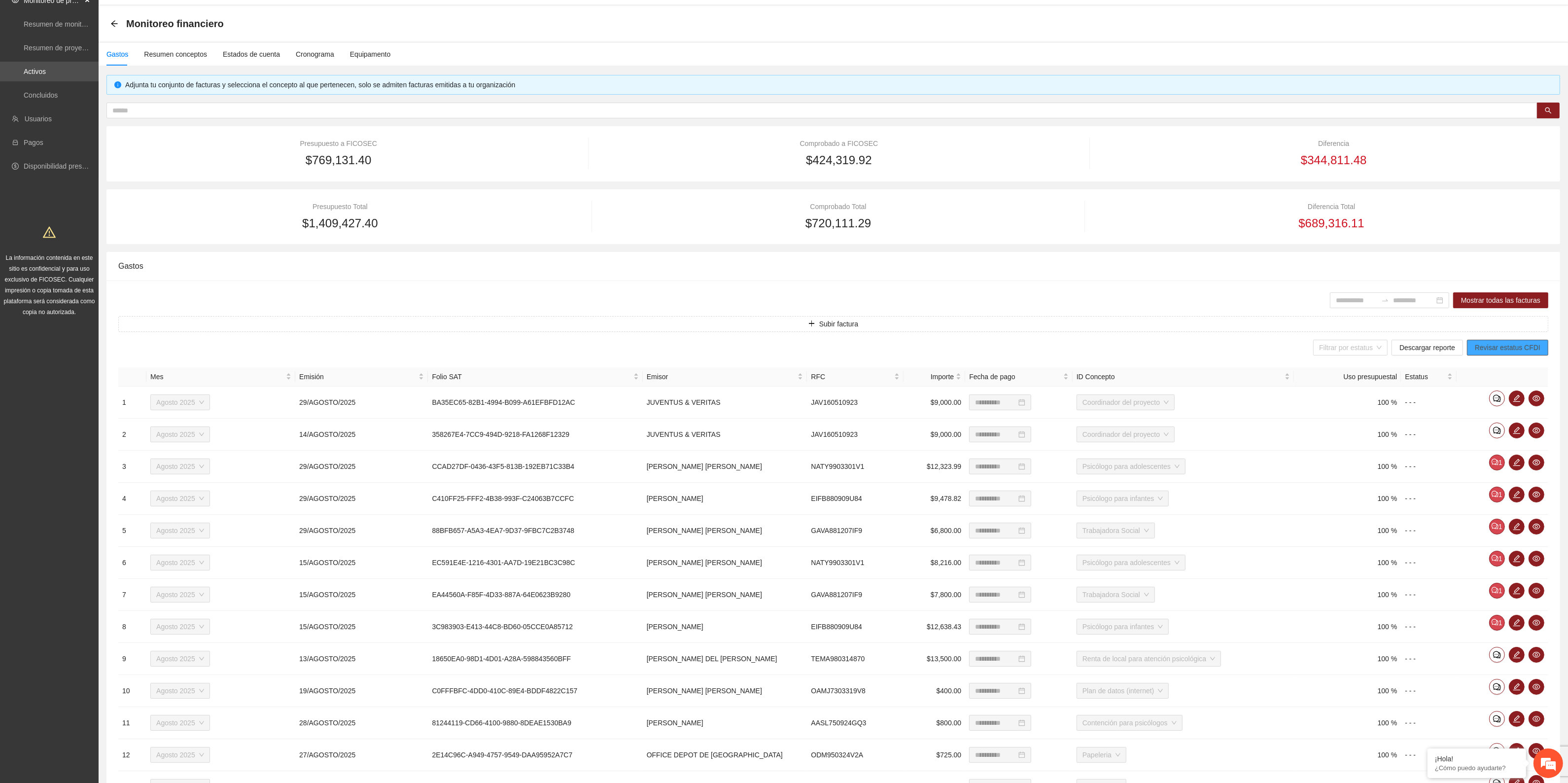
click at [1524, 350] on span "Revisar estatus CFDI" at bounding box center [1508, 348] width 66 height 11
click at [1450, 345] on span "Descargar reporte" at bounding box center [1427, 348] width 56 height 11
click at [1362, 348] on input "search" at bounding box center [1346, 347] width 56 height 15
